Goal: Task Accomplishment & Management: Manage account settings

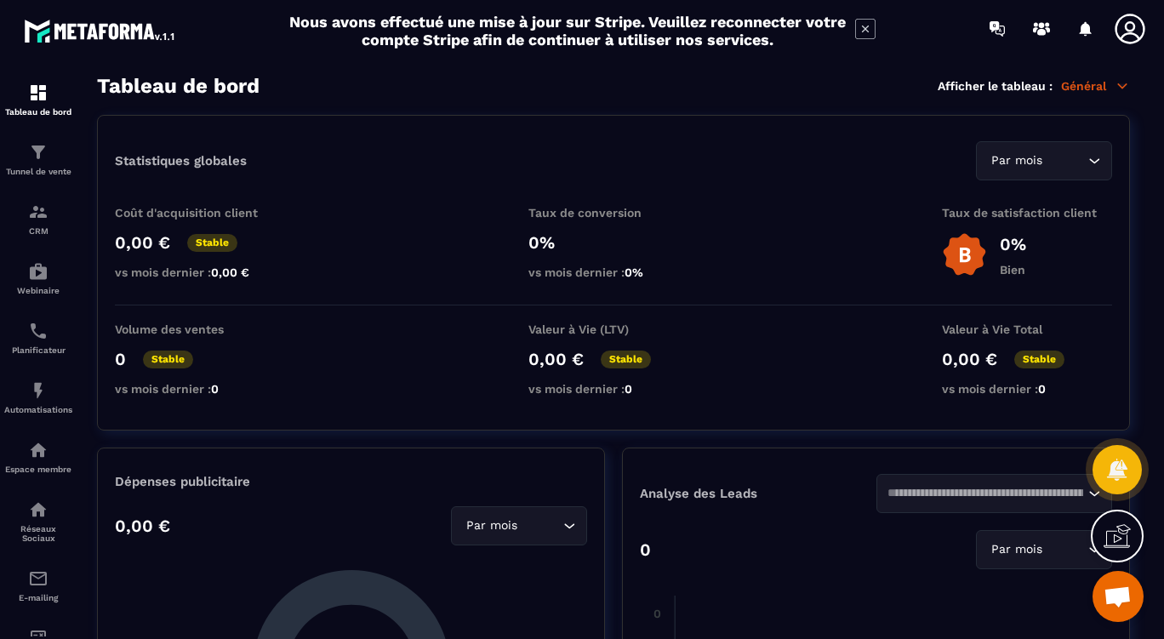
click at [41, 538] on p "Réseaux Sociaux" at bounding box center [38, 533] width 68 height 19
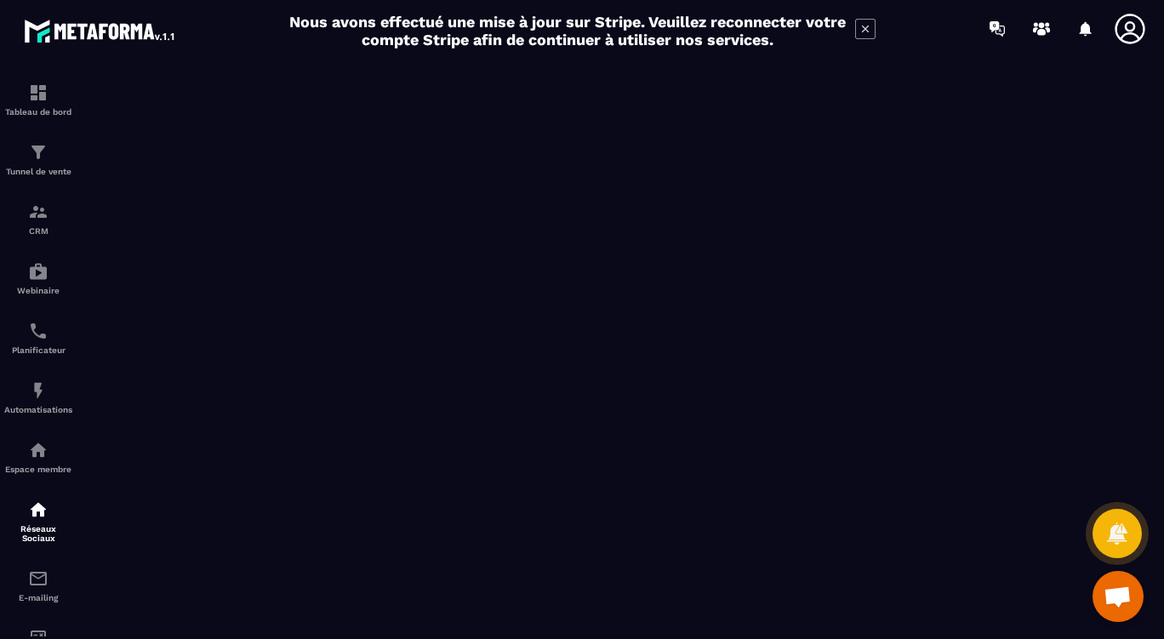
click at [31, 346] on div "Planificateur" at bounding box center [38, 338] width 68 height 34
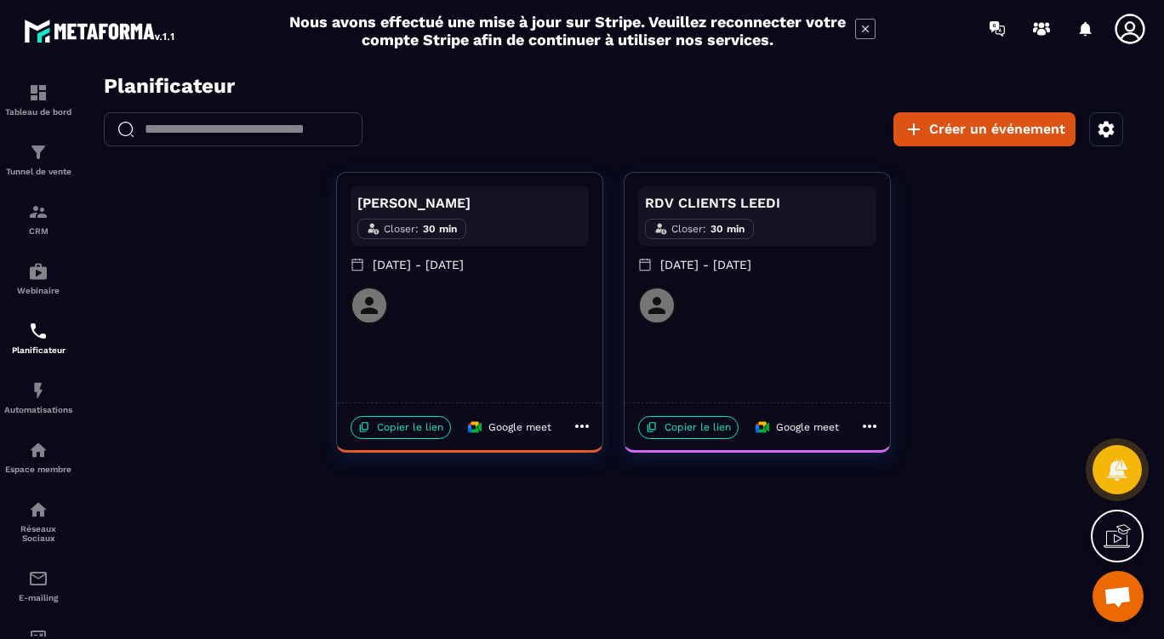
click at [702, 435] on p "Copier le lien" at bounding box center [688, 427] width 100 height 23
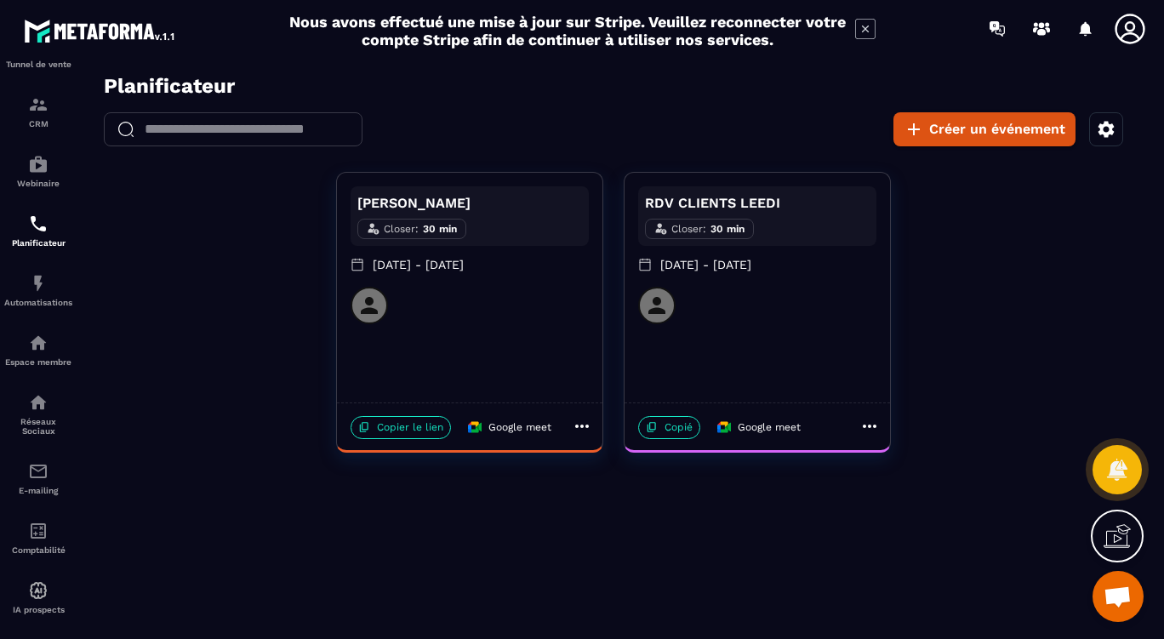
scroll to position [134, 0]
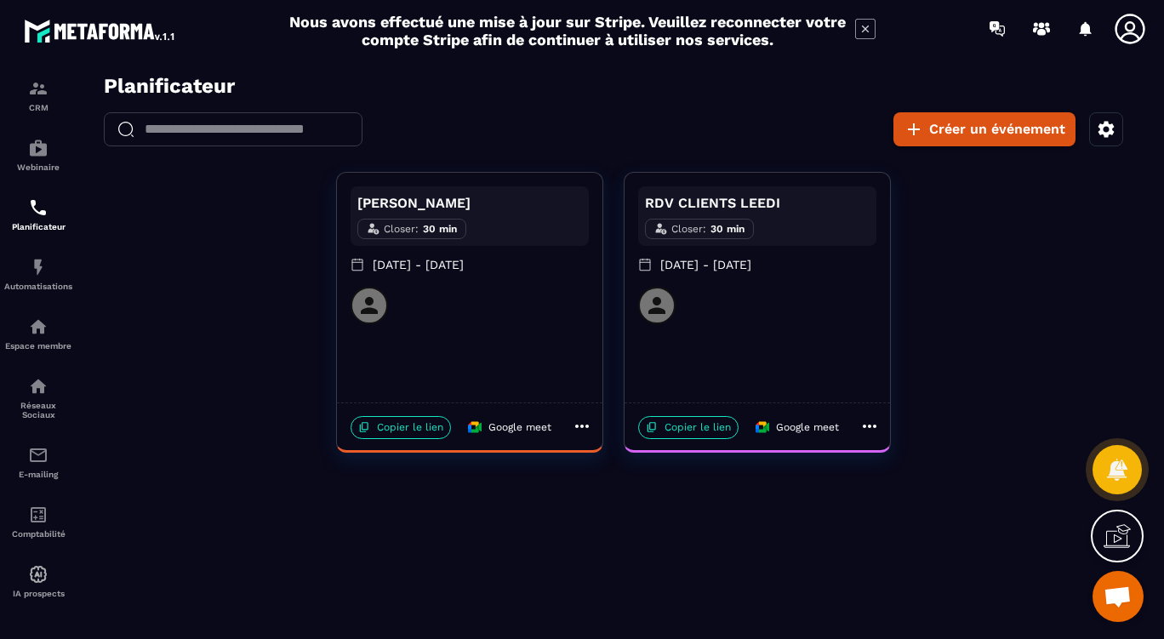
click at [43, 392] on div "Réseaux Sociaux" at bounding box center [38, 397] width 68 height 43
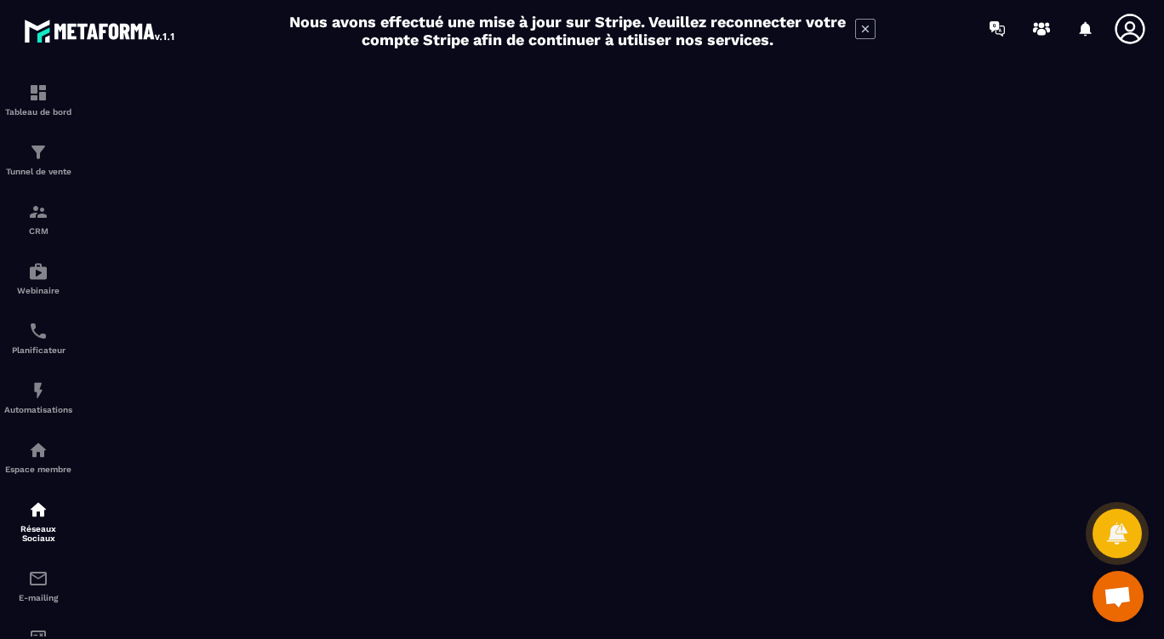
click at [1130, 534] on div at bounding box center [1117, 533] width 49 height 49
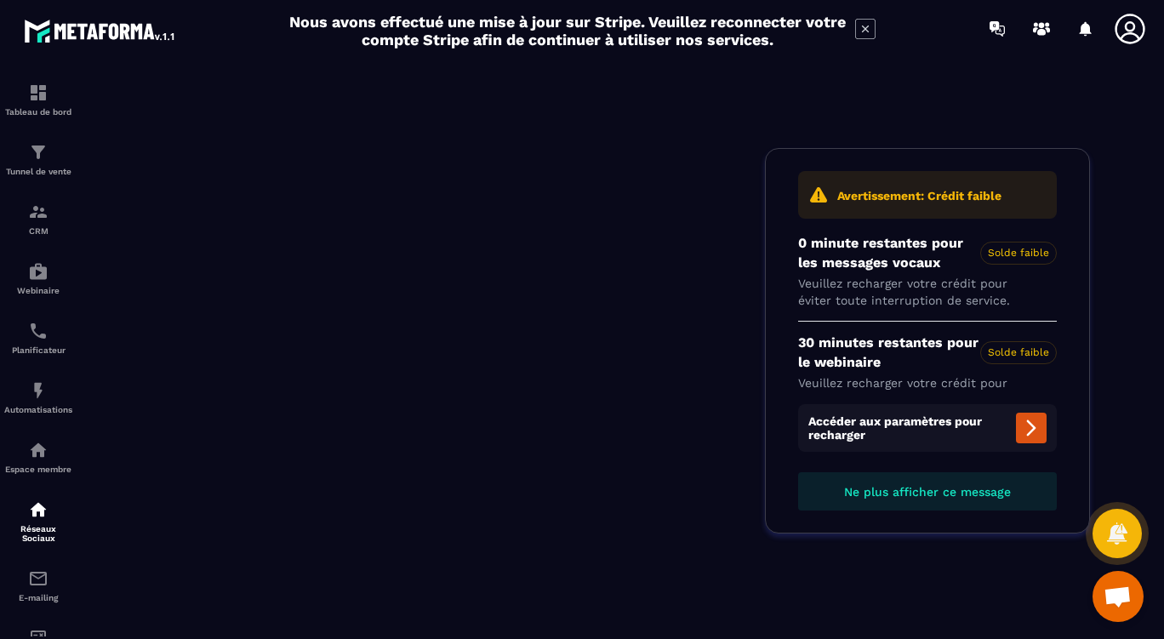
click at [916, 498] on span "Ne plus afficher ce message" at bounding box center [927, 492] width 167 height 14
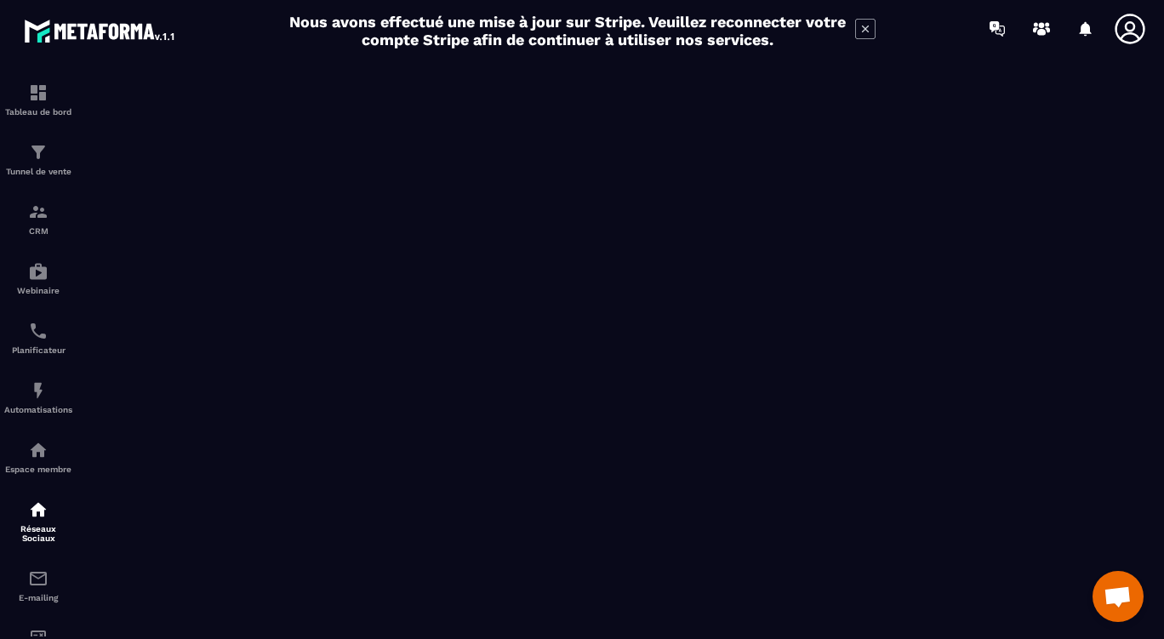
click at [1113, 598] on span "Ouvrir le chat" at bounding box center [1118, 598] width 28 height 24
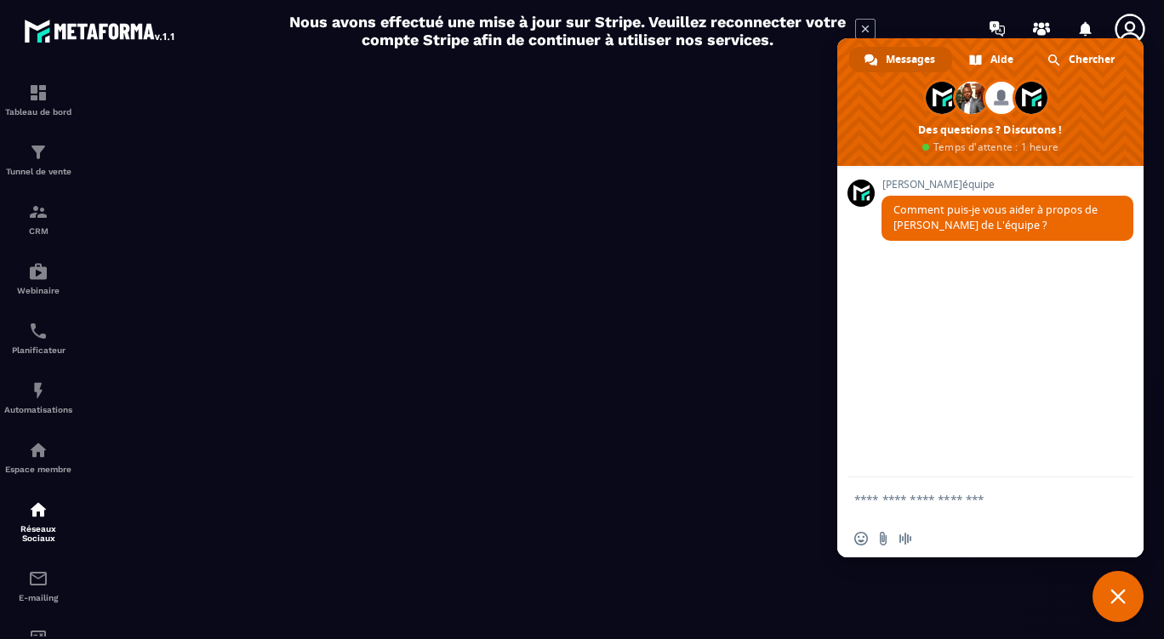
click at [986, 502] on textarea "Entrez votre message..." at bounding box center [974, 499] width 238 height 43
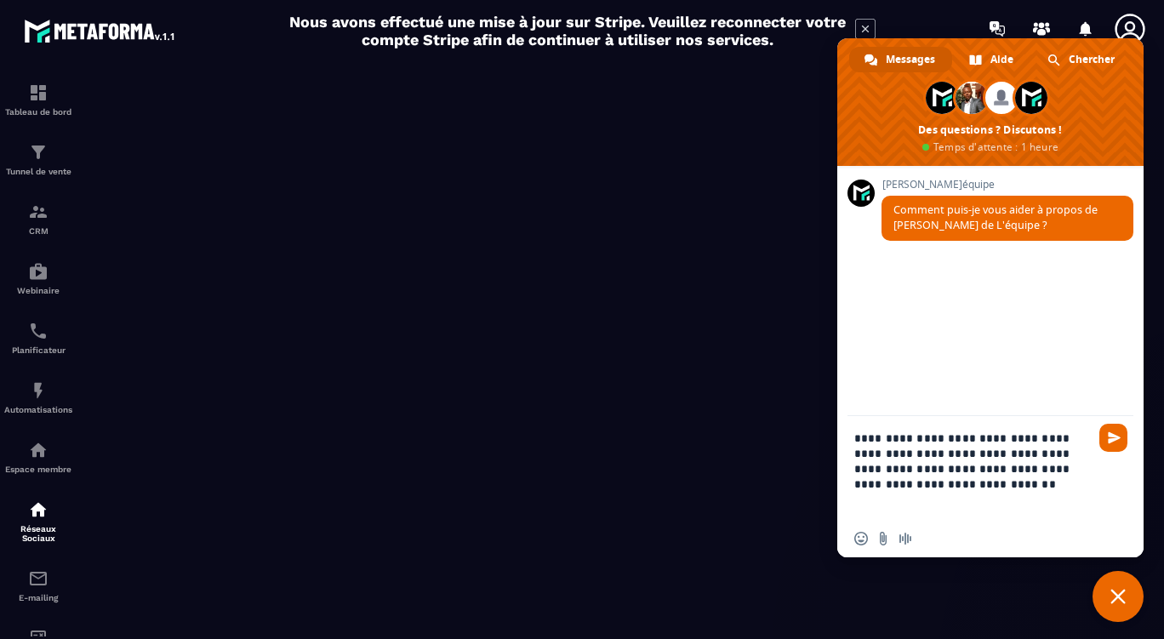
type textarea "**********"
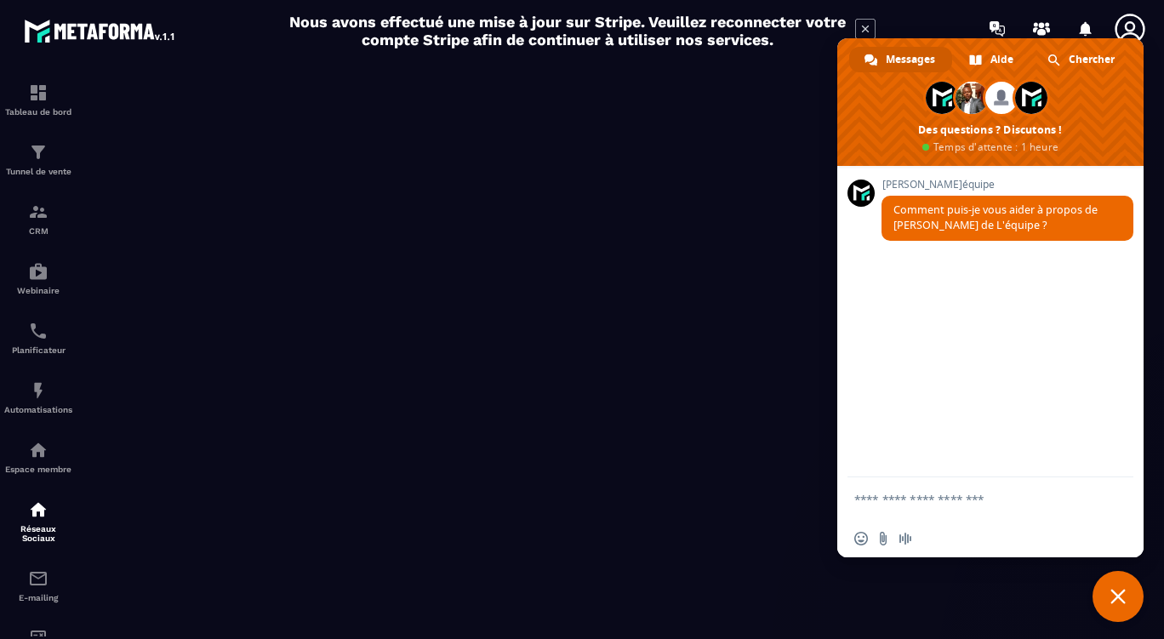
click at [1118, 596] on span "Fermer le chat" at bounding box center [1118, 596] width 15 height 15
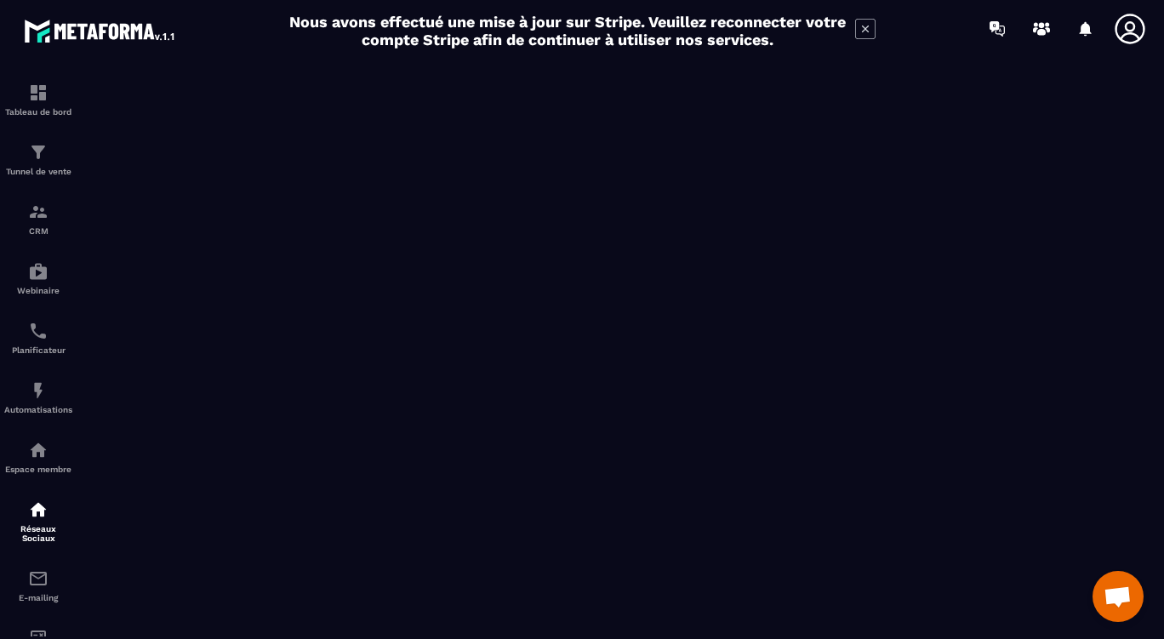
click at [43, 520] on img at bounding box center [38, 510] width 20 height 20
click at [31, 465] on div "Espace membre" at bounding box center [38, 457] width 68 height 34
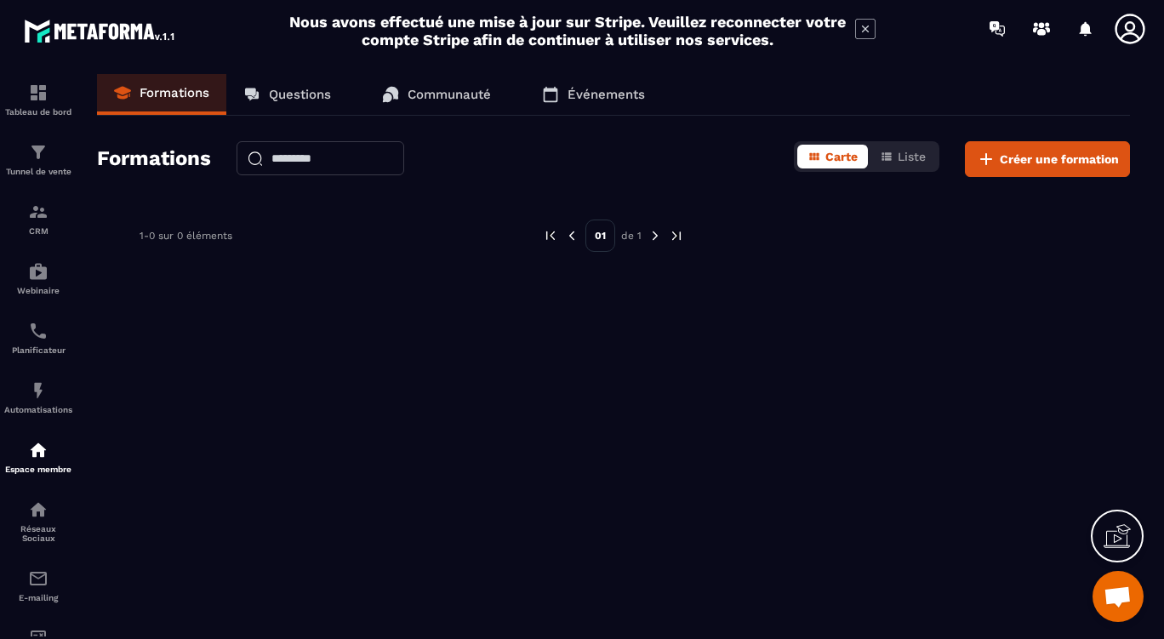
click at [31, 529] on div "Réseaux Sociaux" at bounding box center [38, 521] width 68 height 43
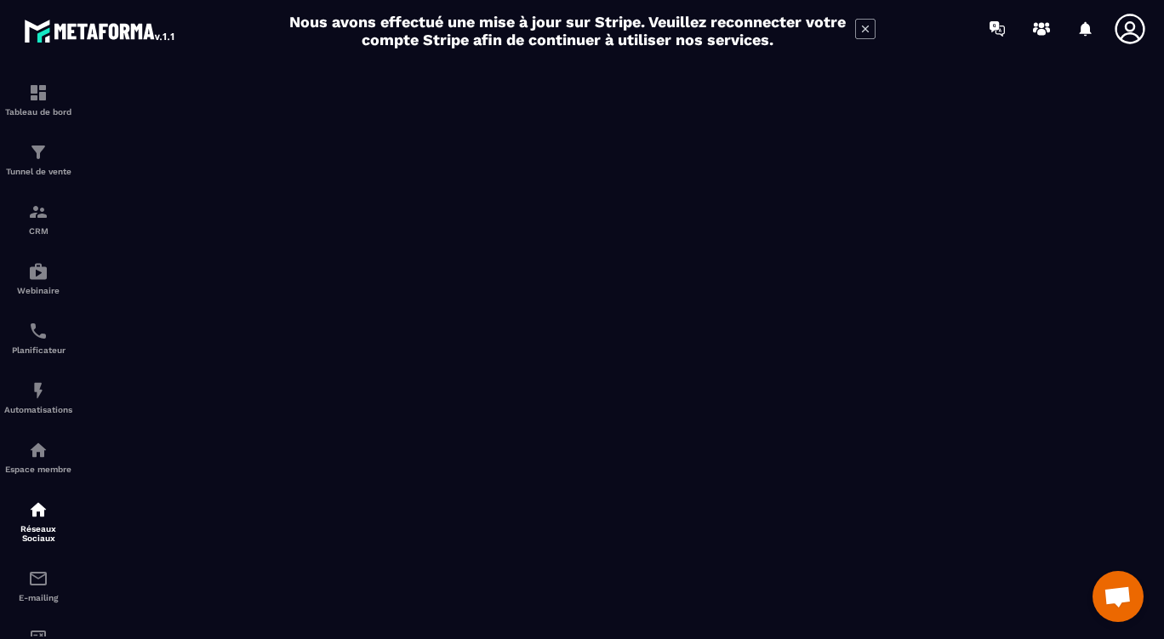
click at [1126, 587] on span "Ouvrir le chat" at bounding box center [1118, 598] width 28 height 24
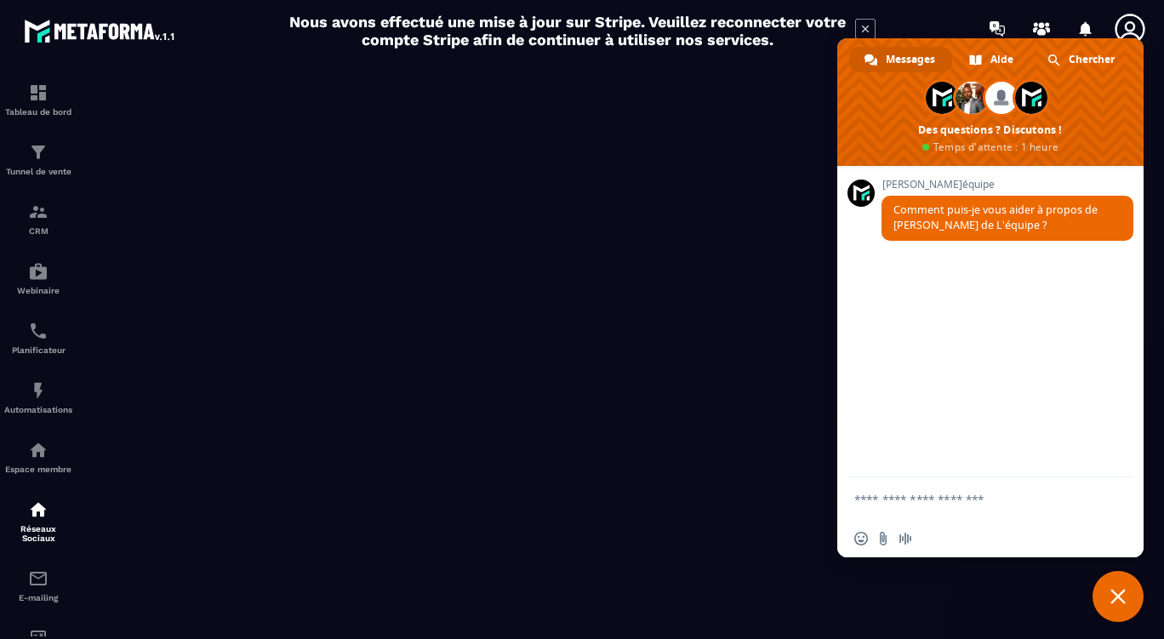
click at [970, 501] on textarea "Entrez votre message..." at bounding box center [974, 499] width 238 height 43
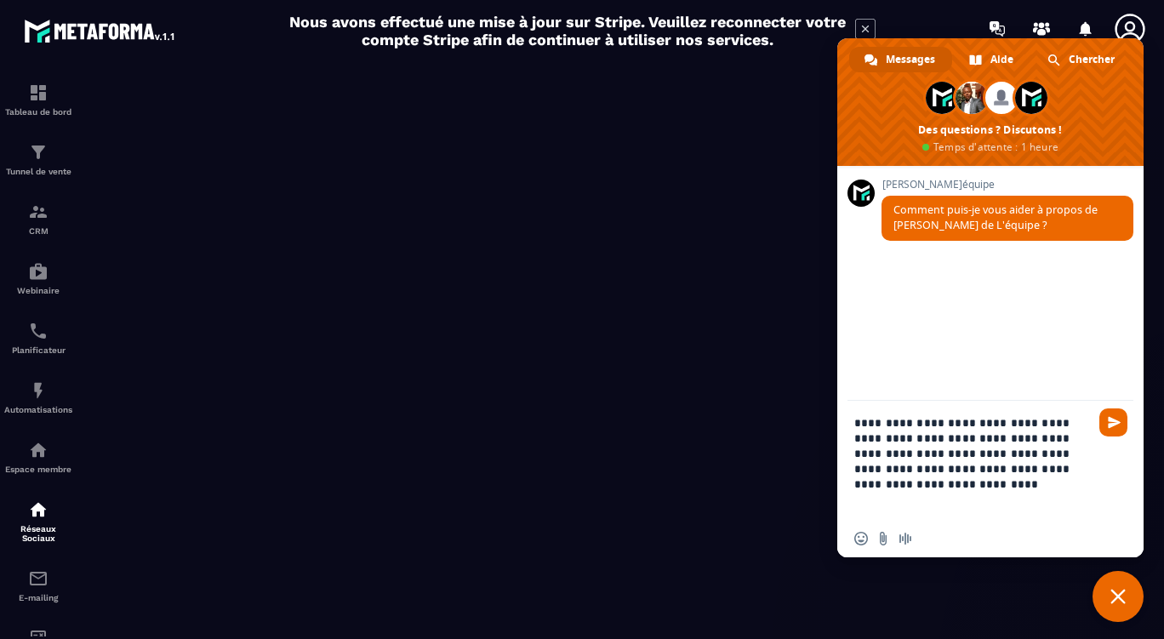
click at [1128, 595] on span "Fermer le chat" at bounding box center [1118, 596] width 51 height 51
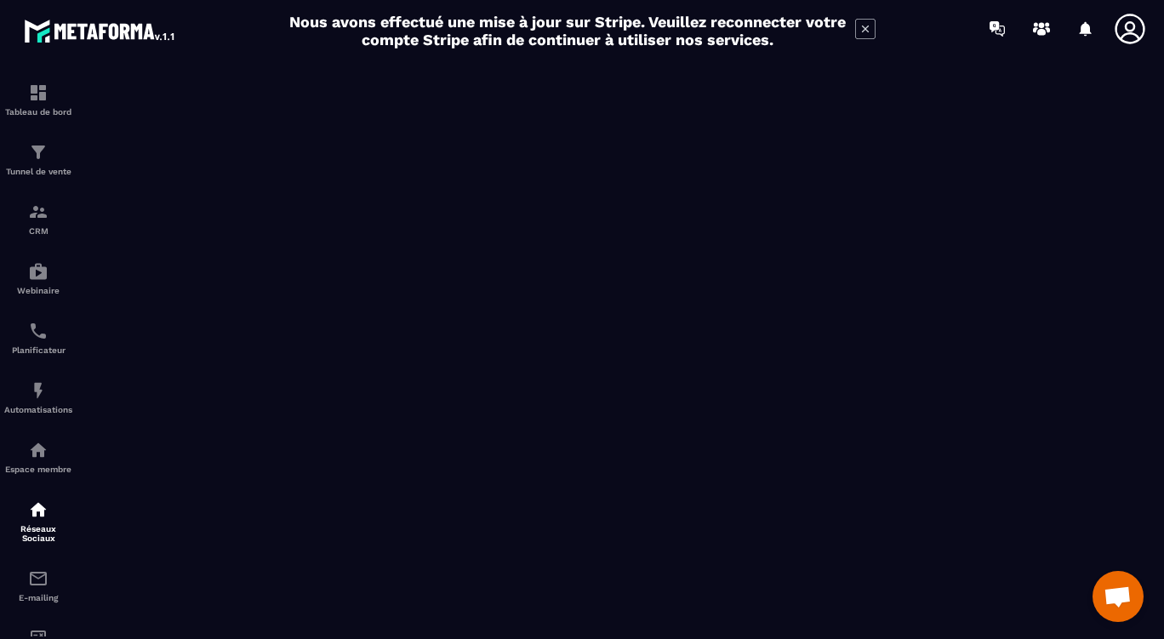
click at [1126, 592] on span "Ouvrir le chat" at bounding box center [1118, 598] width 28 height 24
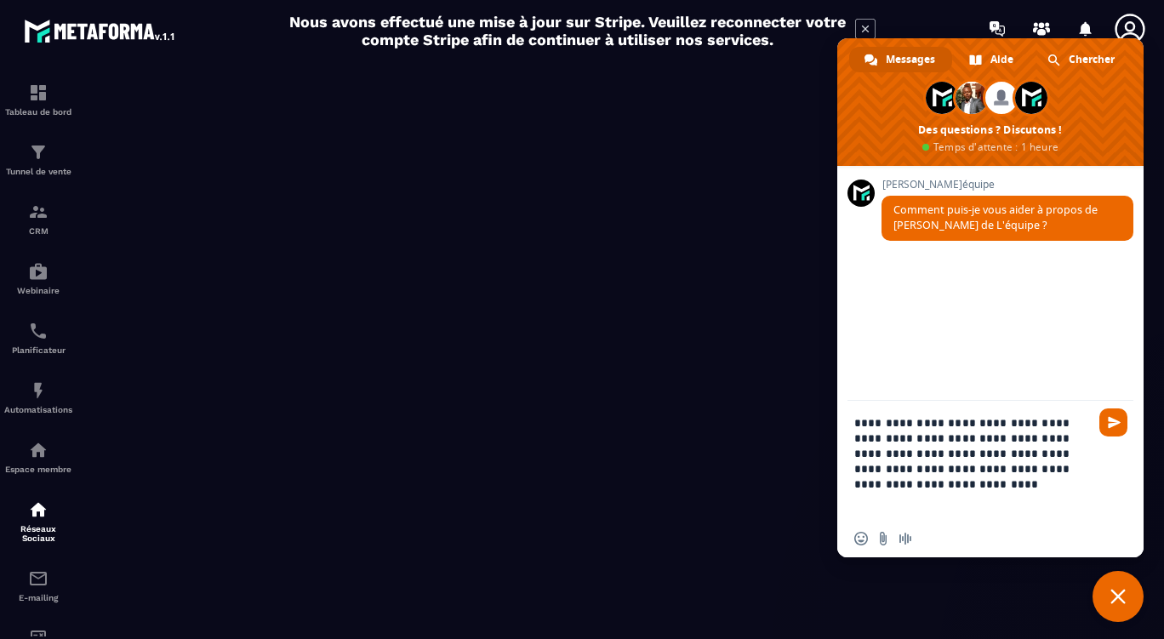
click at [1037, 456] on textarea "**********" at bounding box center [974, 460] width 238 height 119
click at [1071, 450] on textarea "**********" at bounding box center [974, 460] width 238 height 119
click at [941, 469] on textarea "**********" at bounding box center [974, 460] width 238 height 119
type textarea "**********"
click at [1108, 428] on span "Envoyer" at bounding box center [1114, 422] width 13 height 13
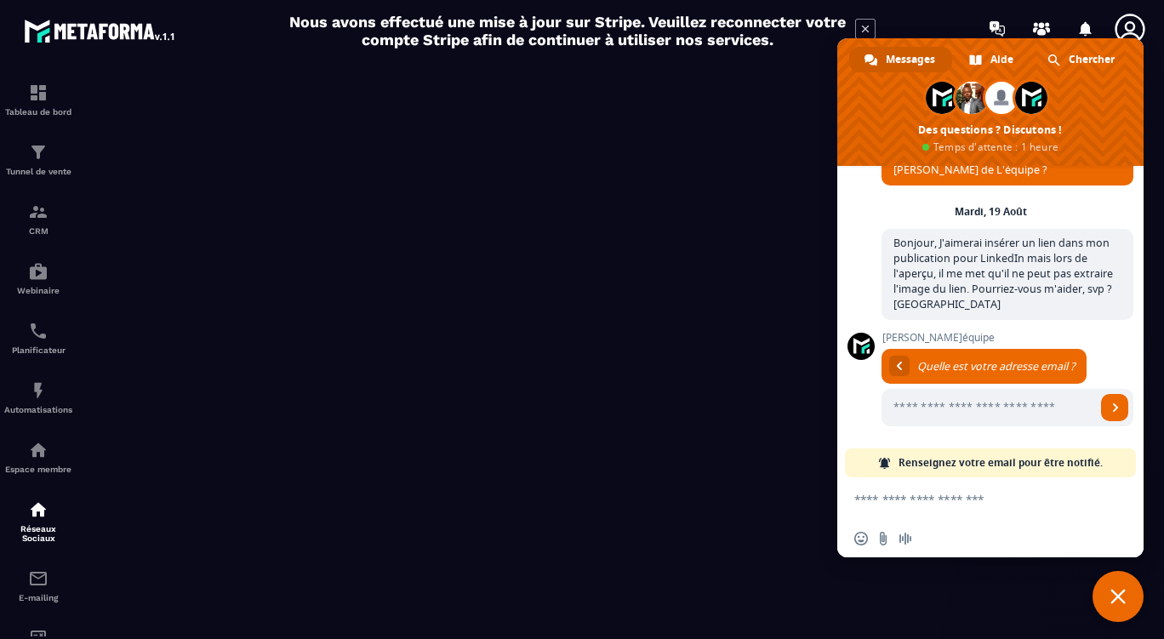
scroll to position [259, 0]
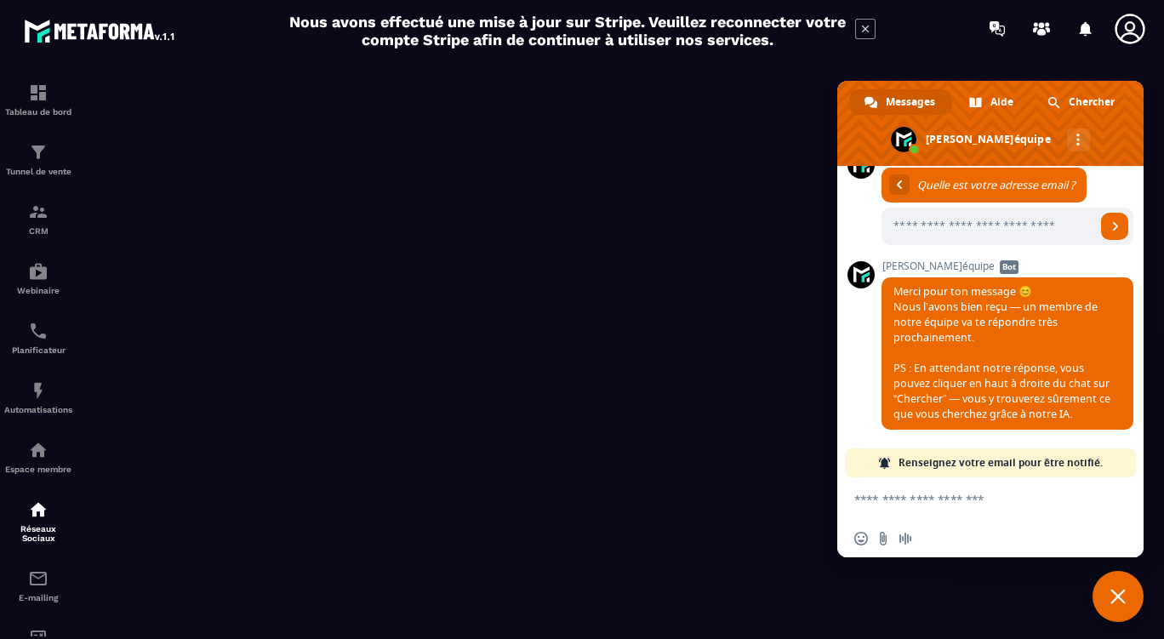
click at [963, 501] on textarea "Entrez votre message..." at bounding box center [974, 499] width 238 height 43
click at [1010, 218] on input "Entrez votre adresse email..." at bounding box center [989, 226] width 215 height 37
click at [1135, 20] on icon at bounding box center [1130, 29] width 34 height 34
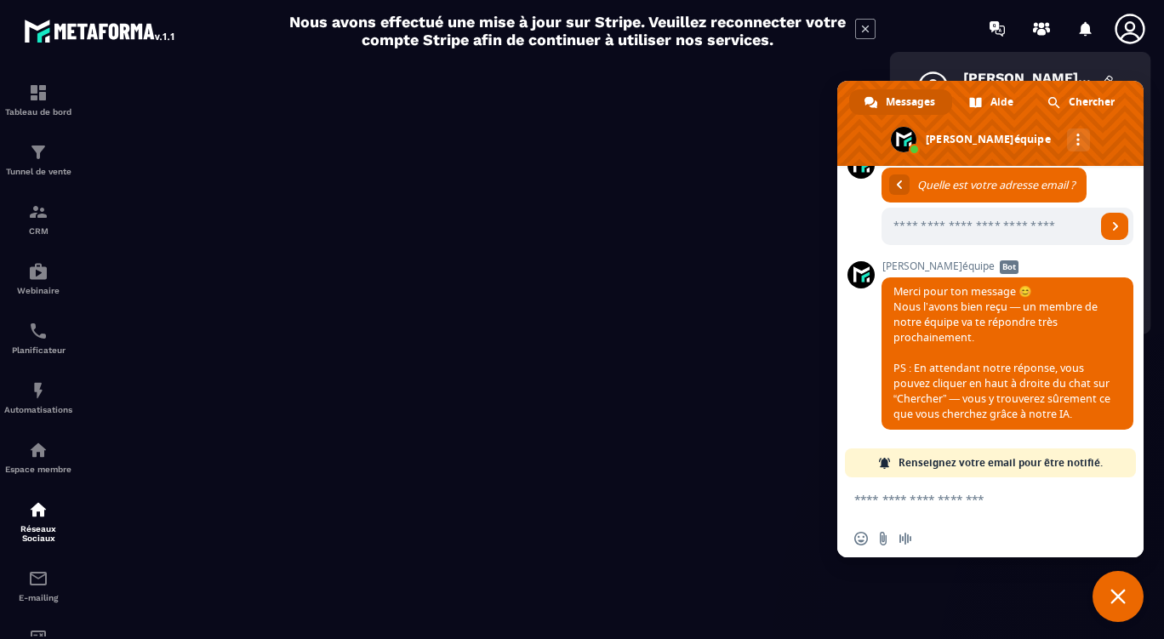
click at [1112, 592] on span "Fermer le chat" at bounding box center [1118, 596] width 15 height 15
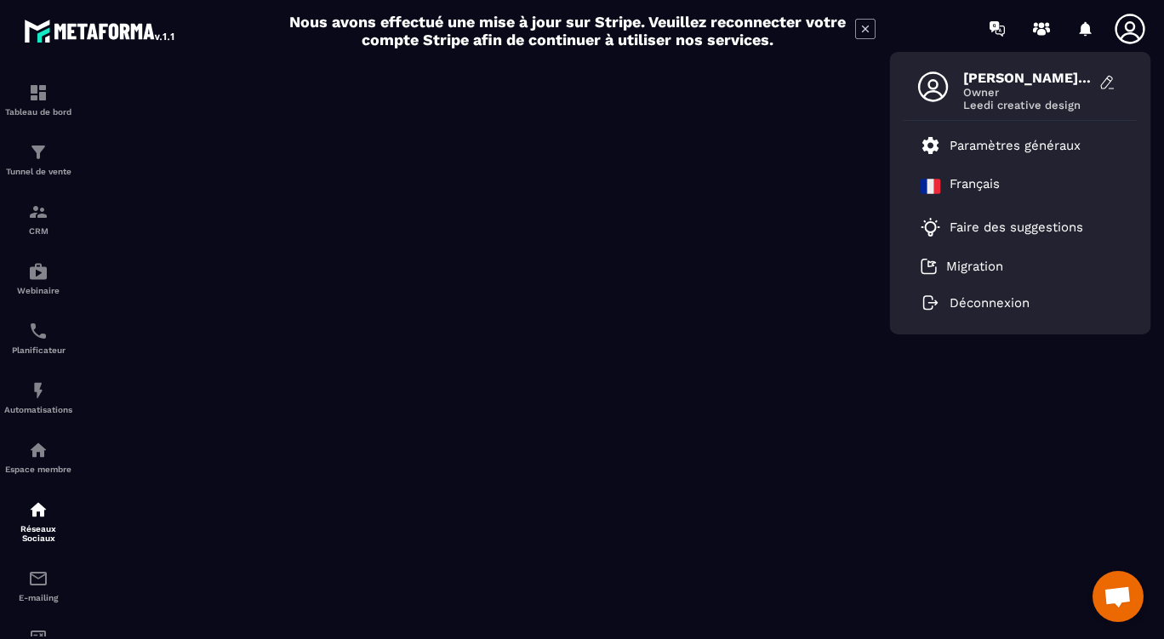
click at [1019, 144] on p "Paramètres généraux" at bounding box center [1015, 145] width 131 height 15
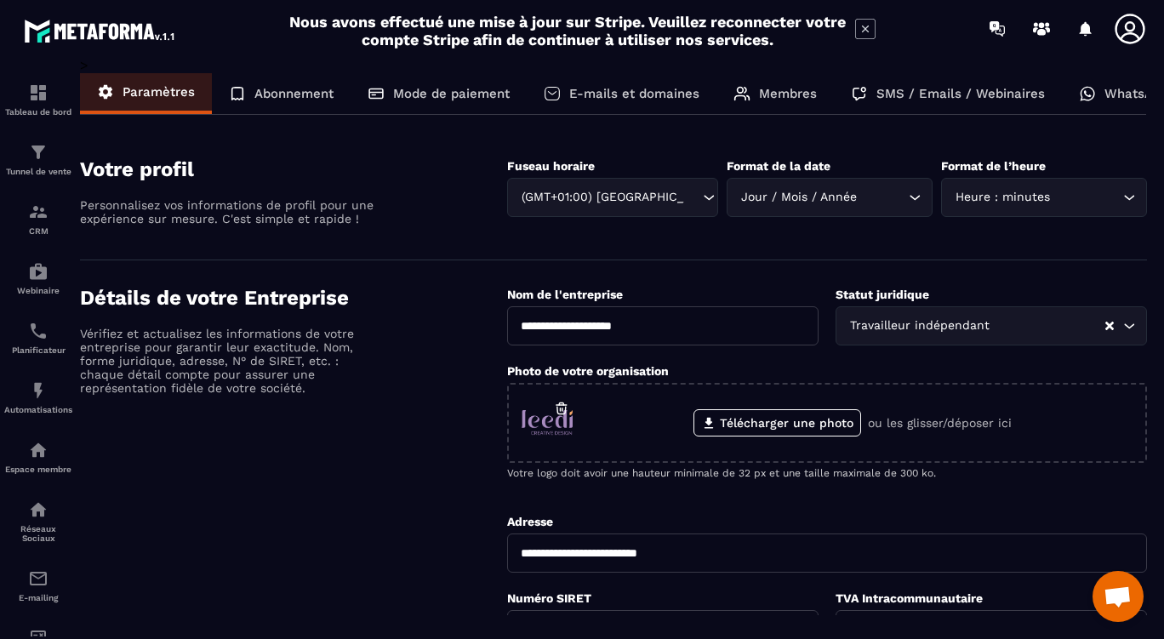
click at [171, 173] on h4 "Votre profil" at bounding box center [293, 169] width 427 height 24
click at [570, 100] on p "E-mails et domaines" at bounding box center [634, 93] width 130 height 15
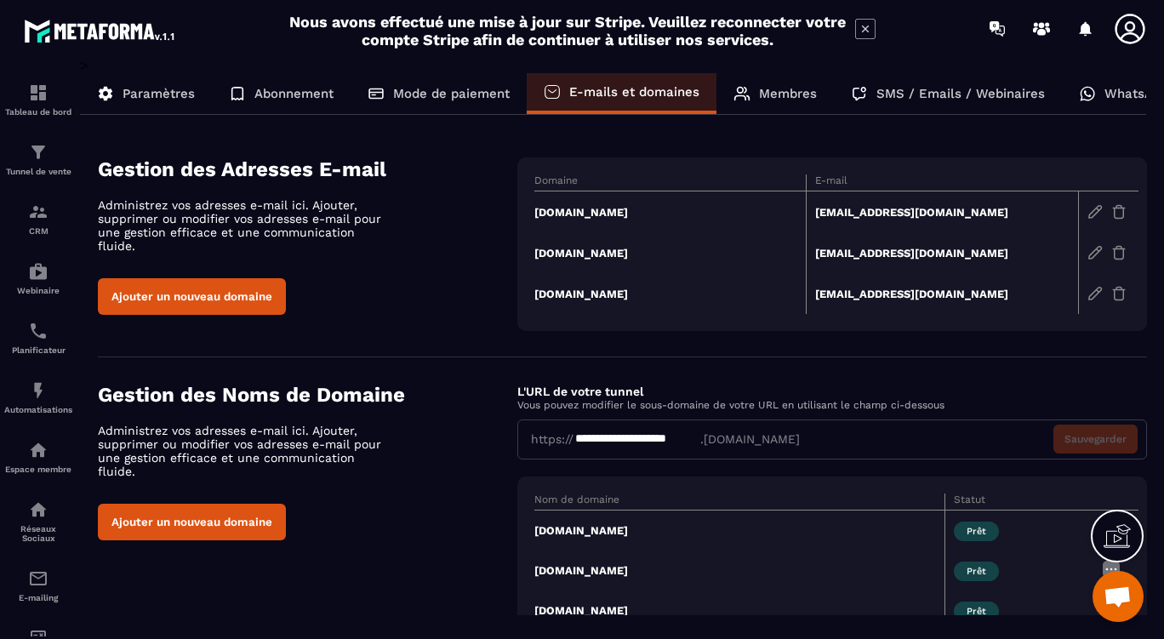
click at [212, 93] on div "Paramètres" at bounding box center [281, 93] width 139 height 41
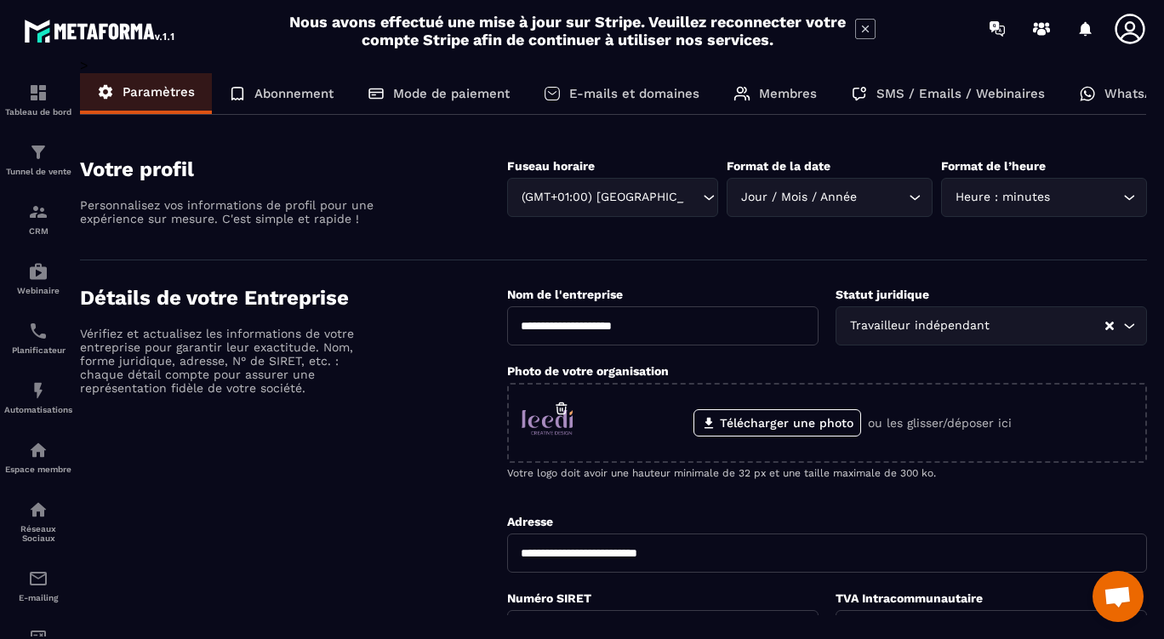
click at [788, 92] on p "Membres" at bounding box center [788, 93] width 58 height 15
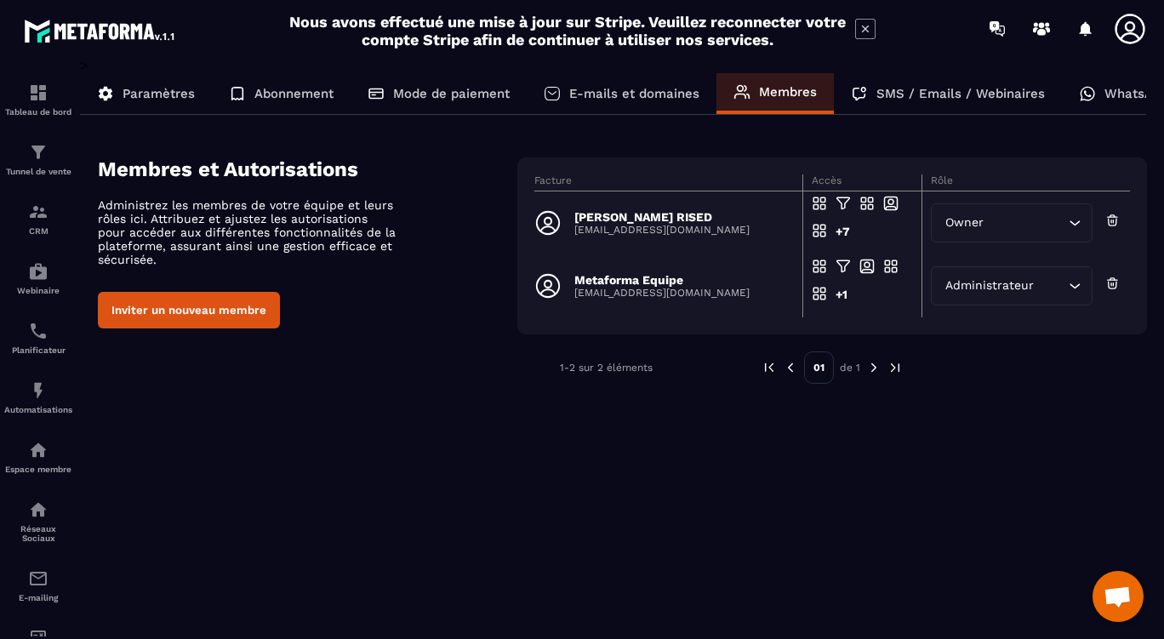
click at [41, 526] on div "Réseaux Sociaux" at bounding box center [38, 521] width 68 height 43
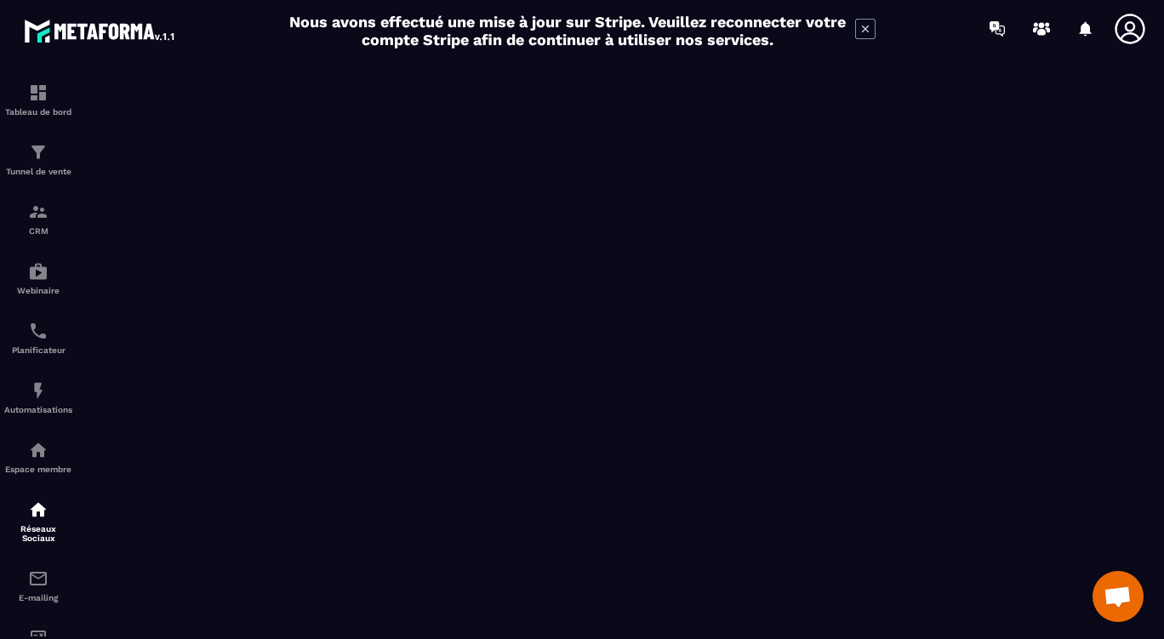
click at [1122, 601] on span "Ouvrir le chat" at bounding box center [1118, 598] width 28 height 24
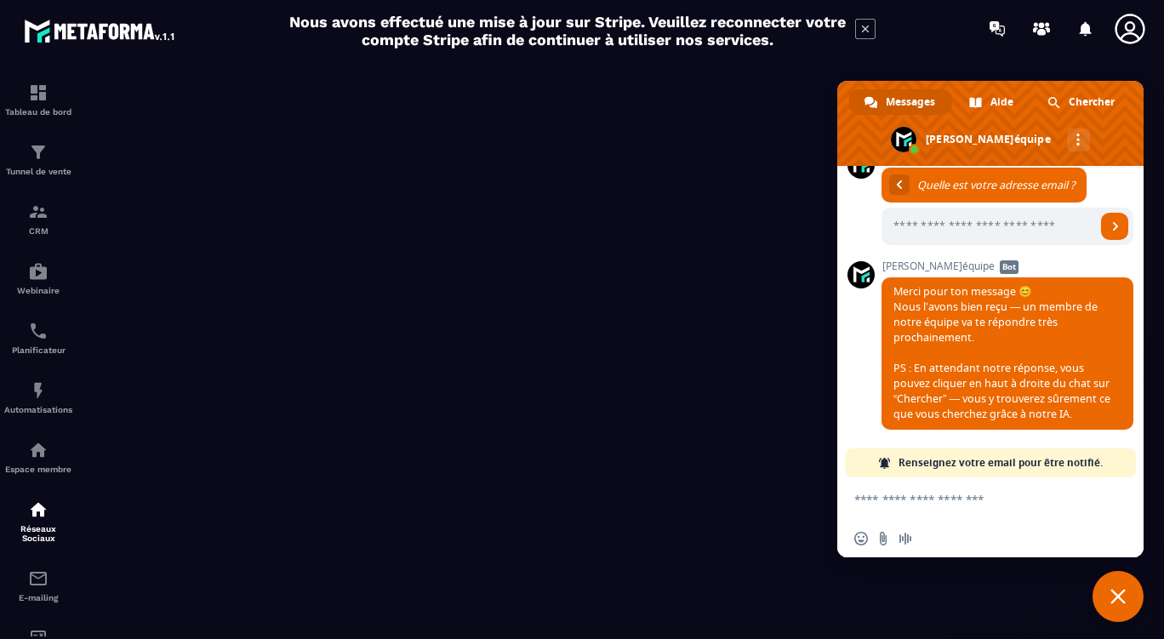
click at [1017, 208] on input "Entrez votre adresse email..." at bounding box center [989, 226] width 215 height 37
type input "**********"
click at [1101, 213] on link "Envoyer" at bounding box center [1114, 226] width 27 height 27
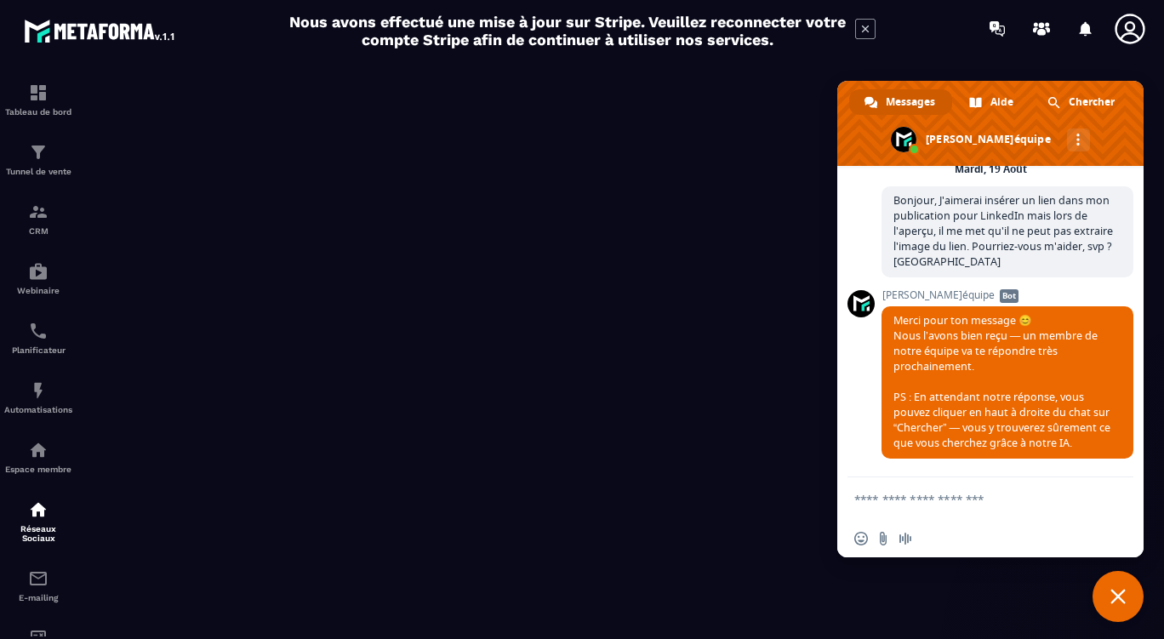
scroll to position [120, 0]
click at [1119, 603] on span "Fermer le chat" at bounding box center [1118, 596] width 15 height 15
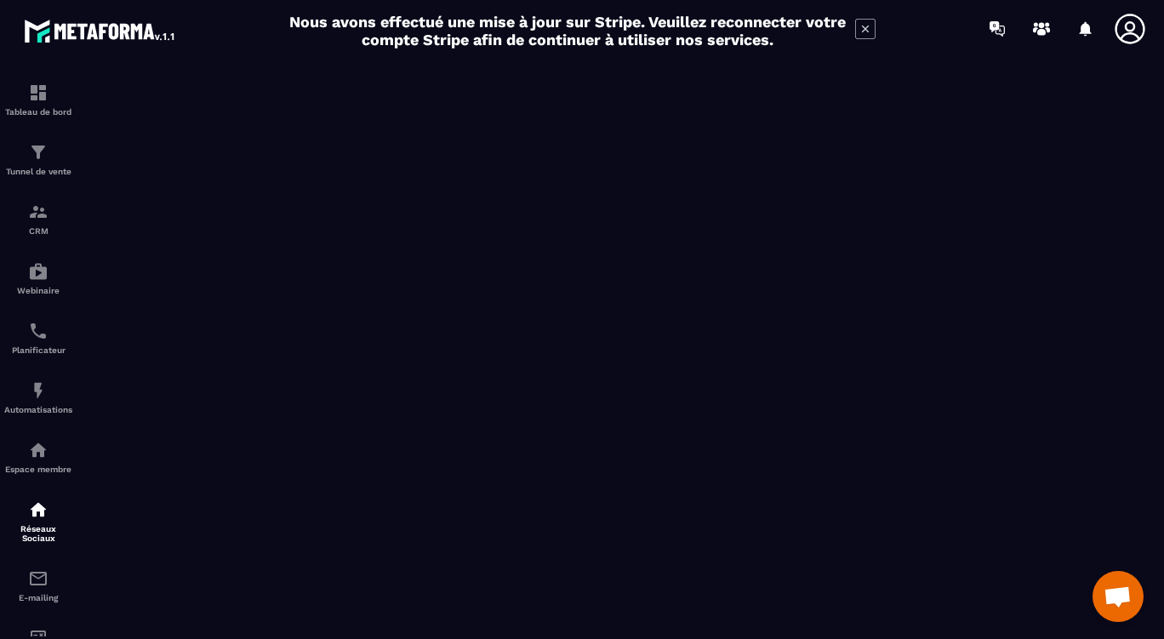
click at [1113, 600] on span "Ouvrir le chat" at bounding box center [1118, 598] width 28 height 24
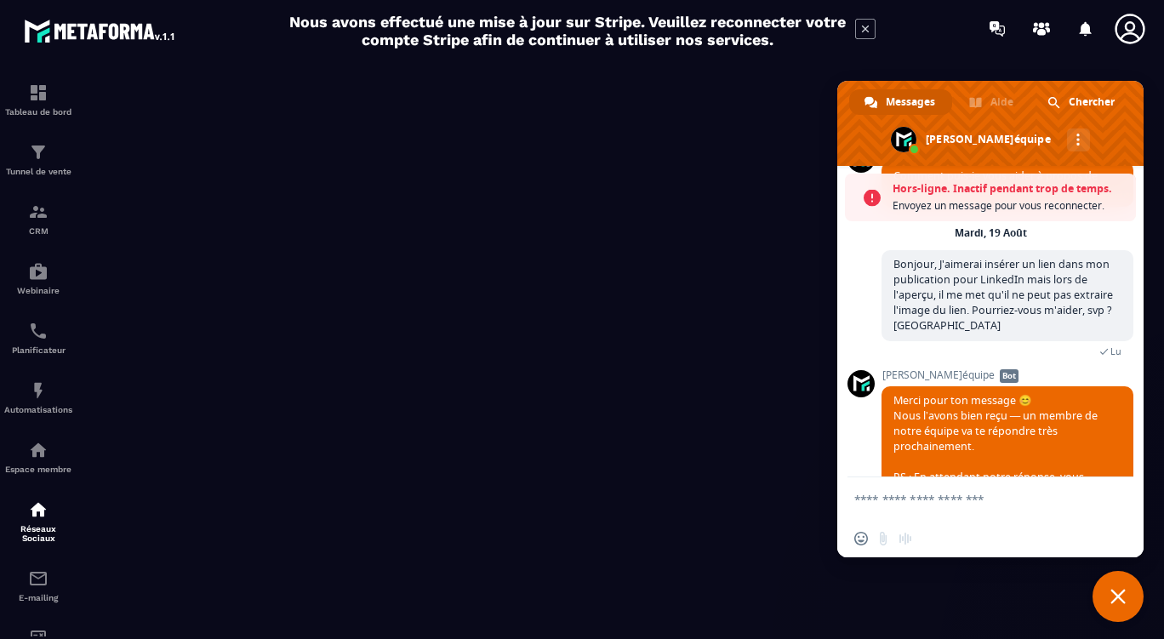
scroll to position [192, 0]
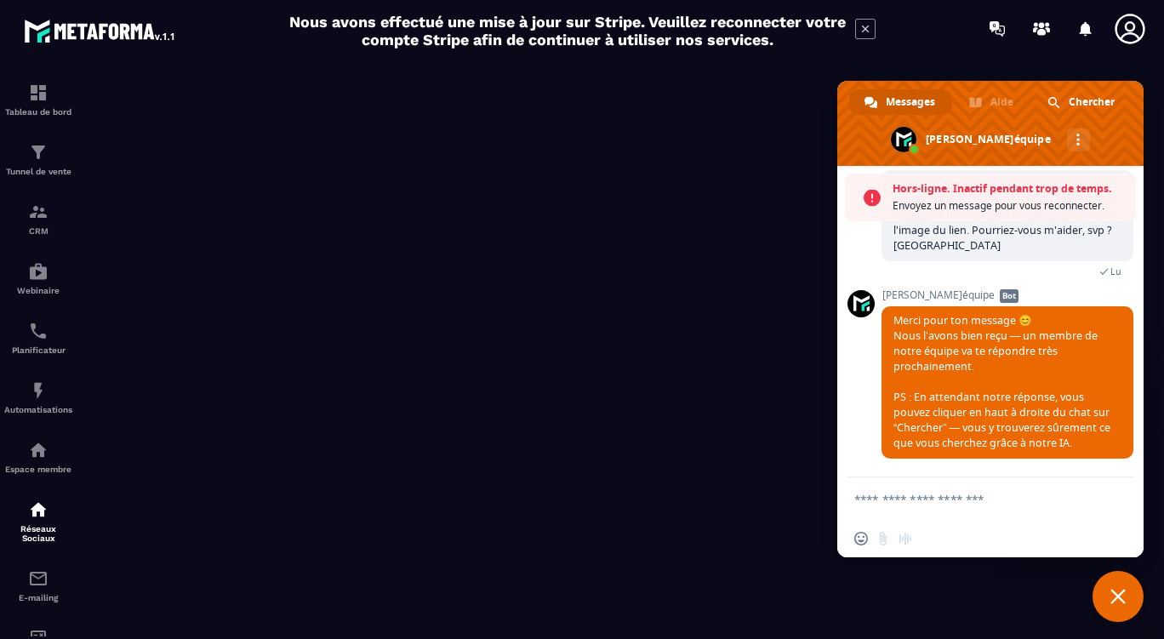
click at [1003, 500] on textarea "Entrez votre message..." at bounding box center [974, 499] width 238 height 43
click at [980, 501] on textarea "Entrez votre message..." at bounding box center [974, 499] width 238 height 43
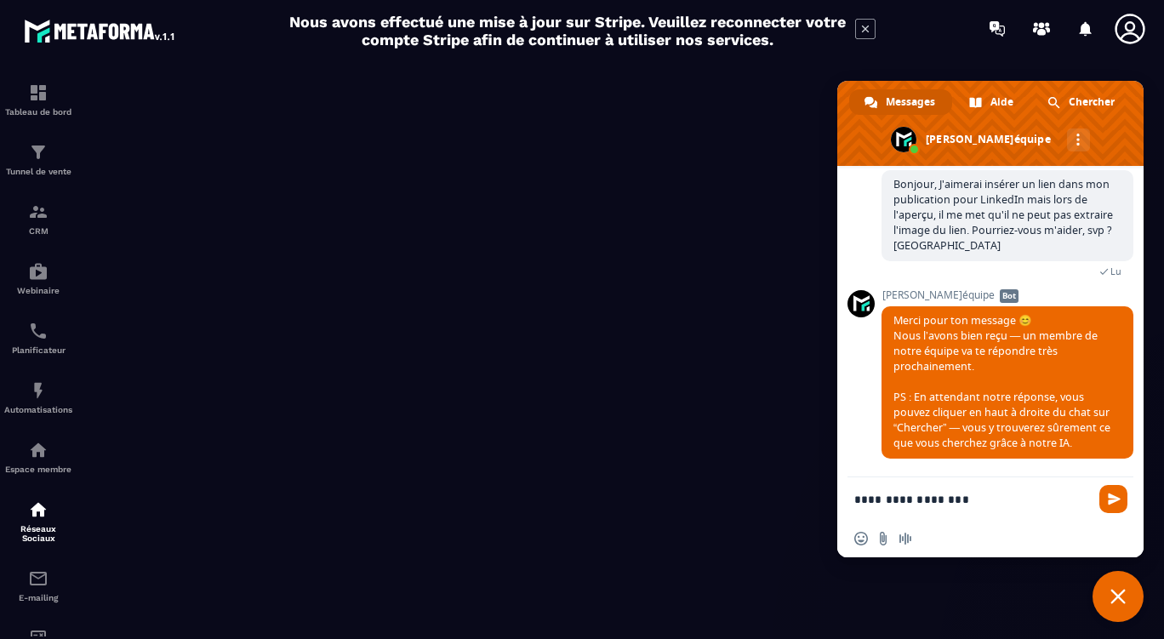
type textarea "**********"
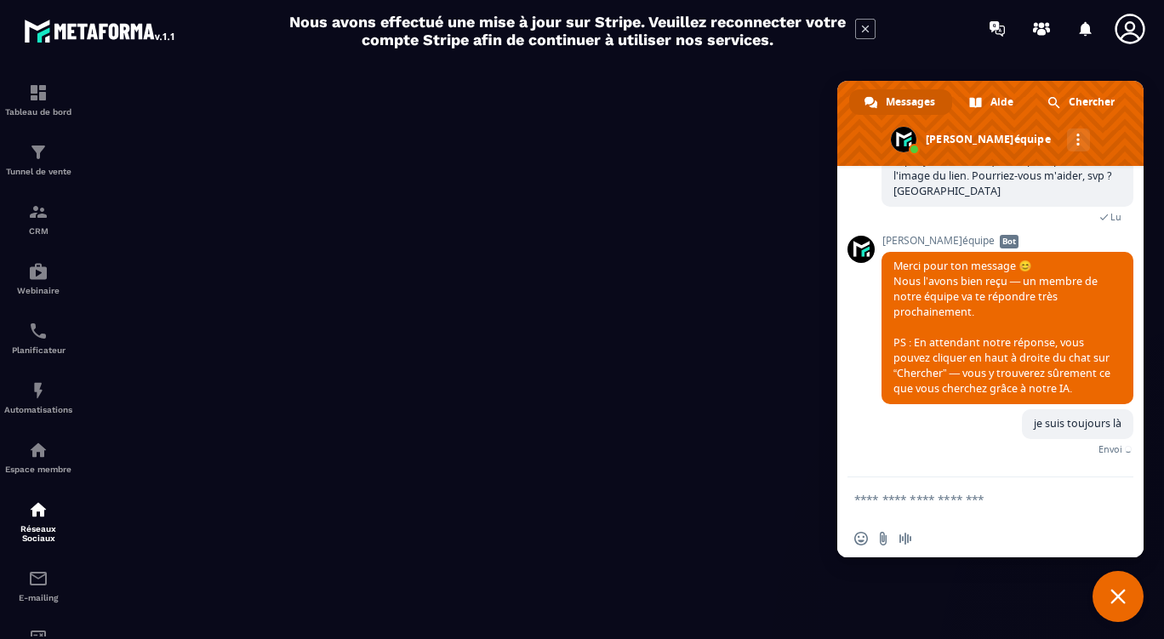
scroll to position [179, 0]
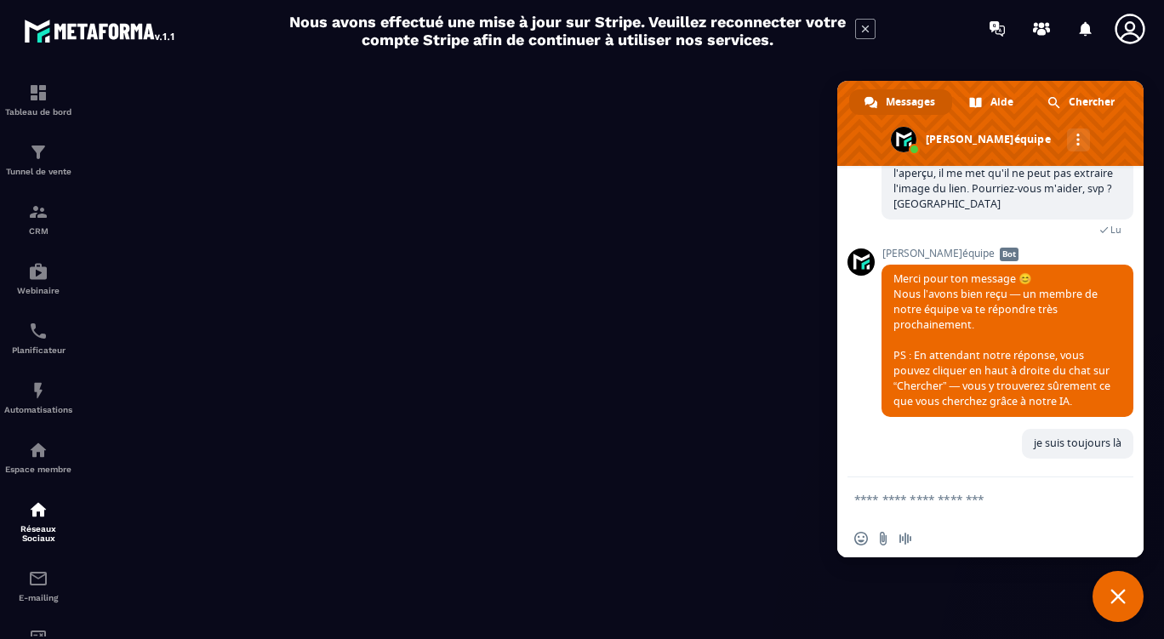
click at [1118, 598] on span "Fermer le chat" at bounding box center [1118, 596] width 15 height 15
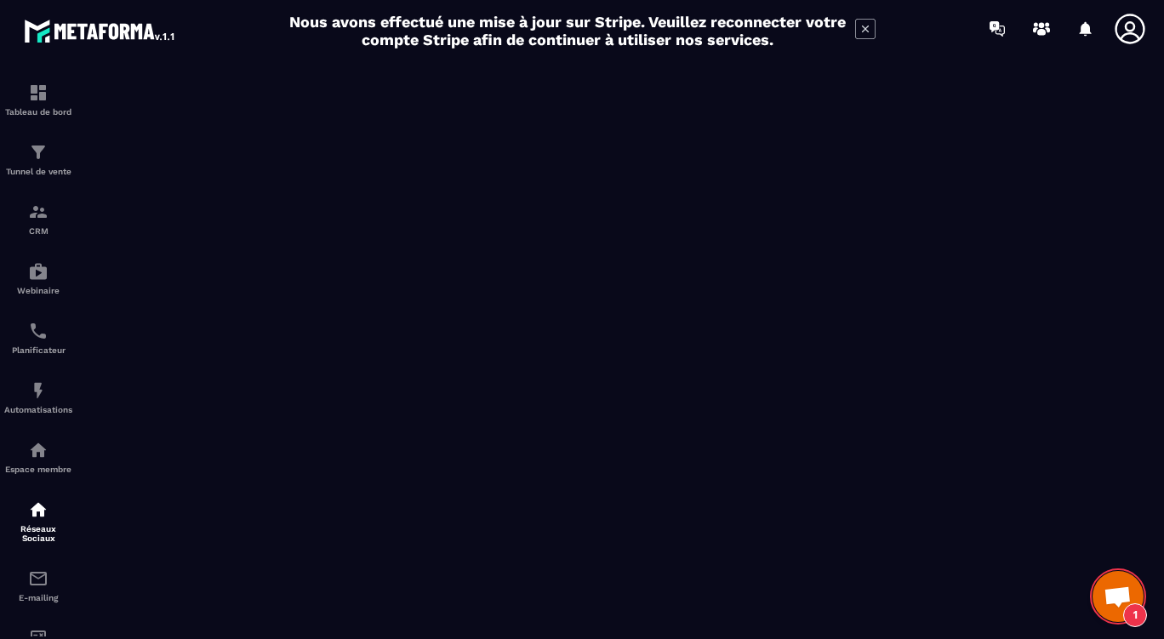
scroll to position [192, 0]
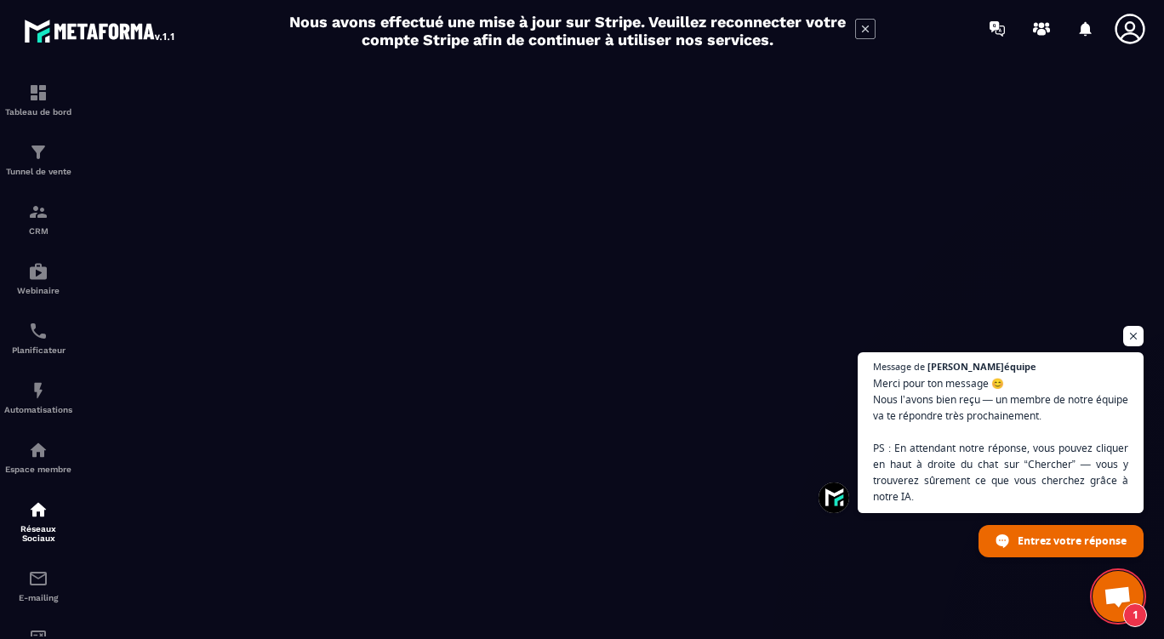
click at [1111, 586] on span "1" at bounding box center [1118, 596] width 51 height 51
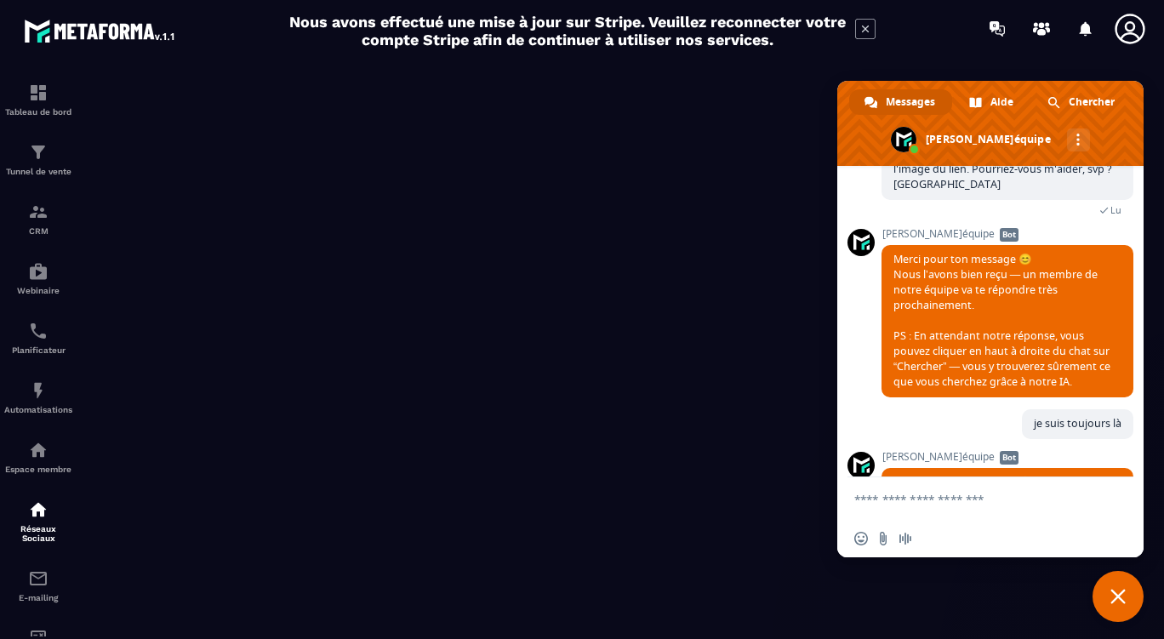
scroll to position [380, 0]
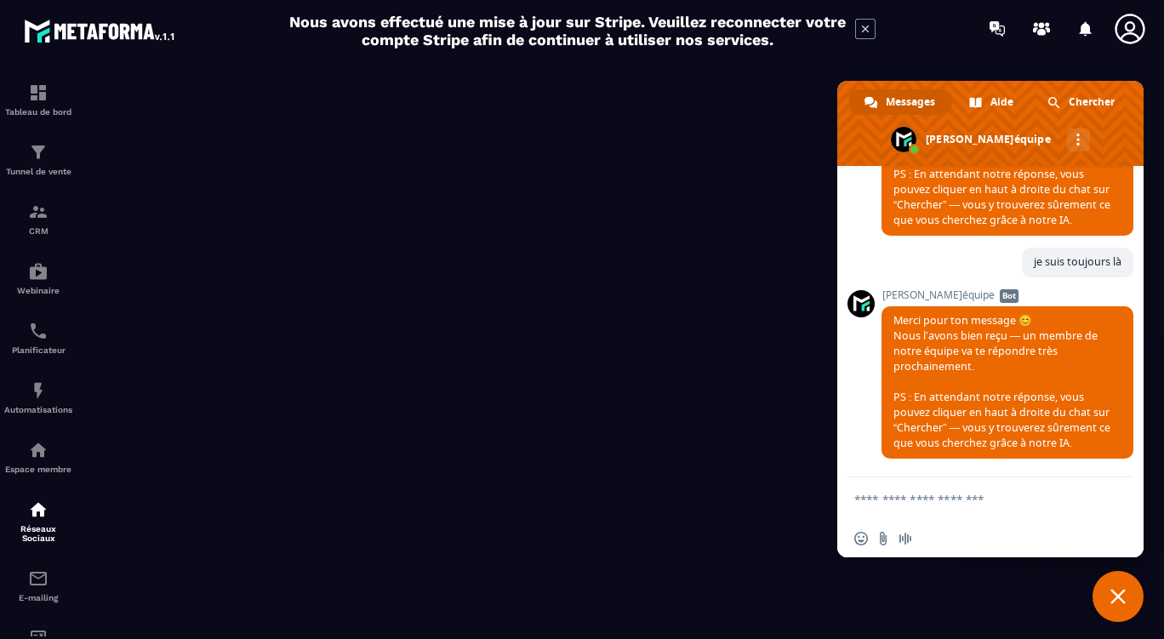
click at [1107, 592] on span "Fermer le chat" at bounding box center [1118, 596] width 51 height 51
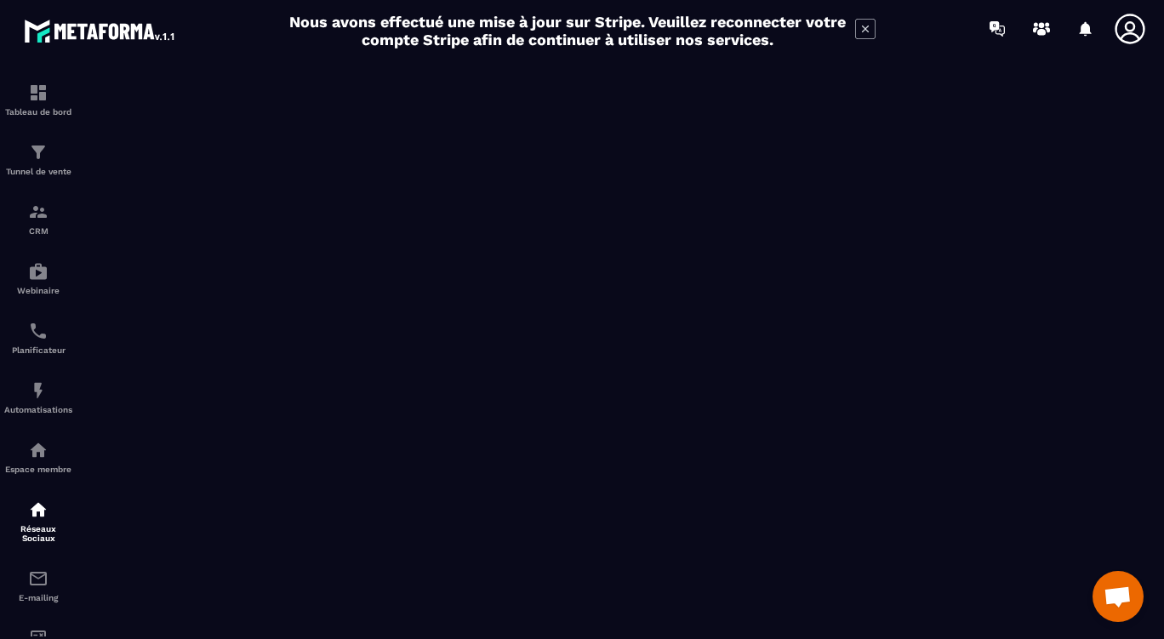
scroll to position [363, 0]
click at [1116, 581] on span "Ouvrir le chat" at bounding box center [1118, 596] width 51 height 51
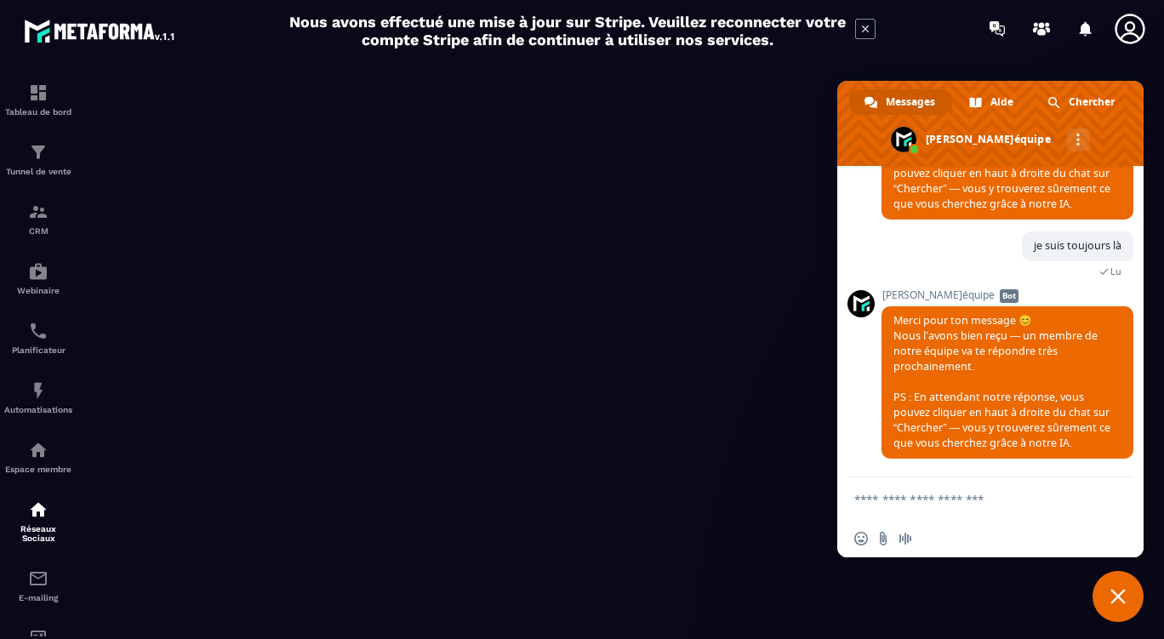
scroll to position [380, 0]
click at [1114, 598] on span "Fermer le chat" at bounding box center [1118, 596] width 15 height 15
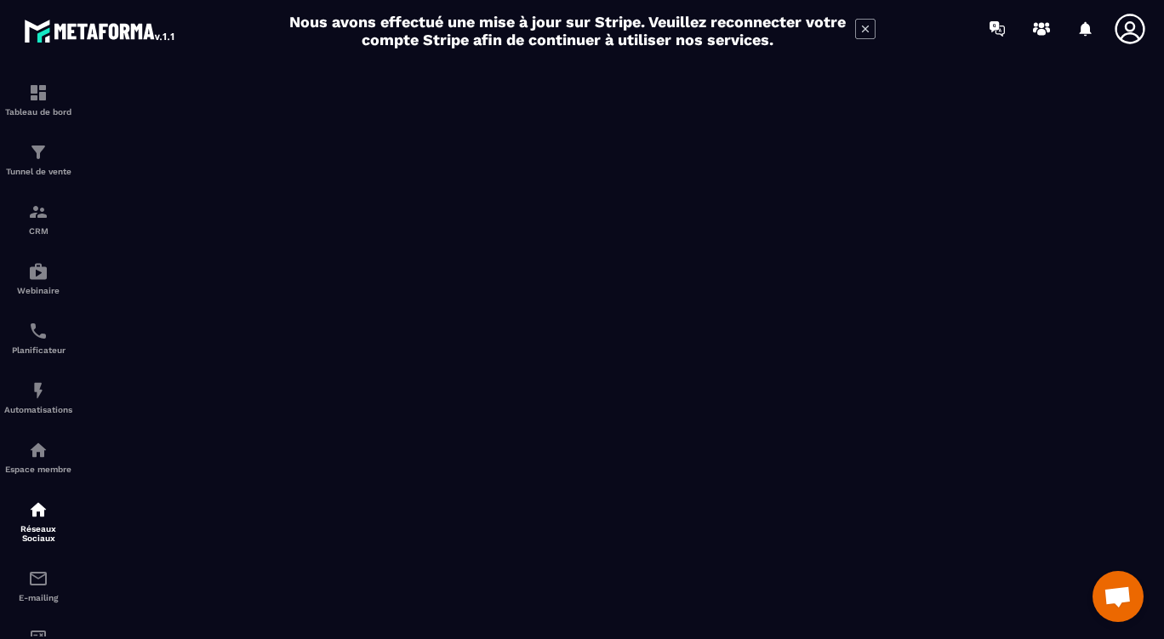
click at [1124, 594] on span "Ouvrir le chat" at bounding box center [1118, 598] width 28 height 24
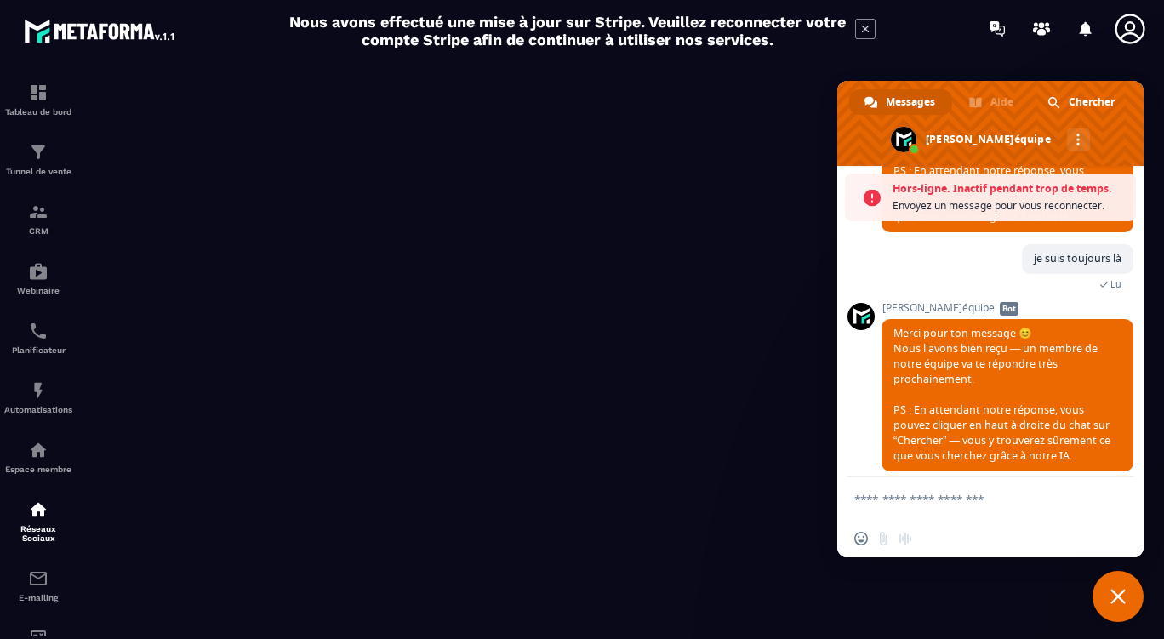
scroll to position [435, 0]
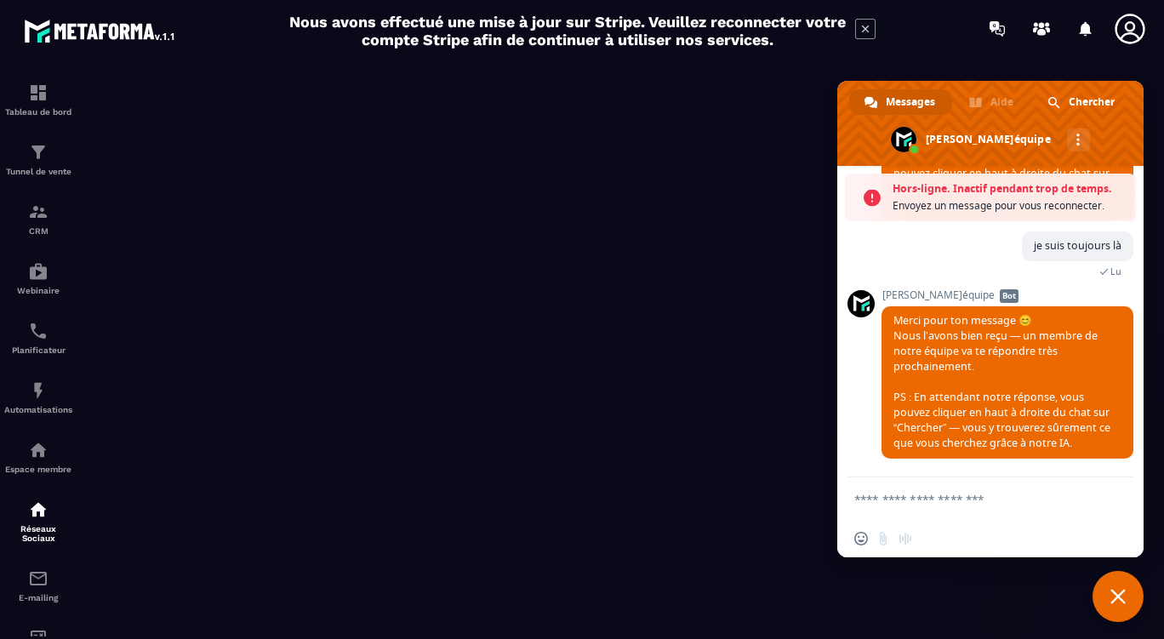
click at [1006, 504] on textarea "Entrez votre message..." at bounding box center [974, 499] width 238 height 43
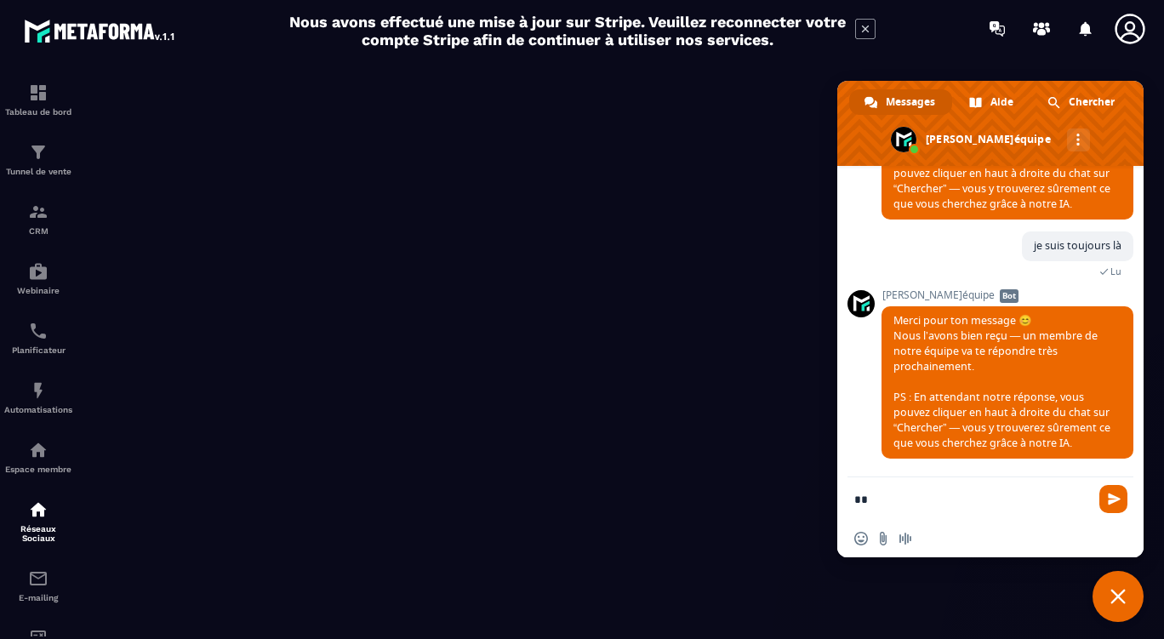
type textarea "*"
click at [1131, 588] on span "Fermer le chat" at bounding box center [1118, 596] width 51 height 51
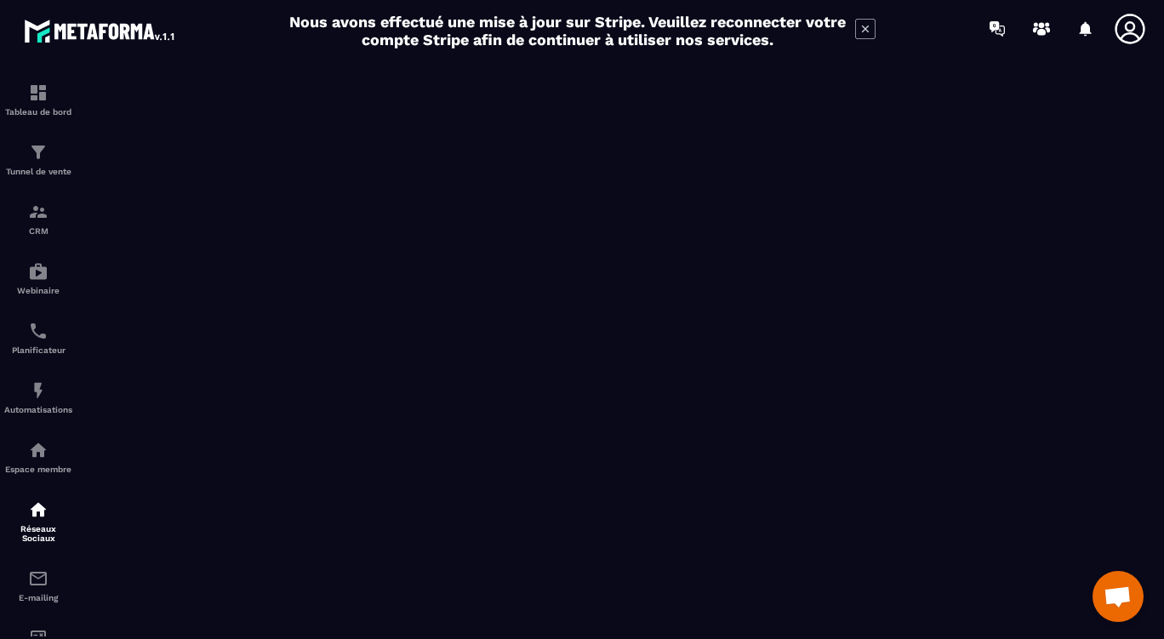
click at [1118, 593] on span "Ouvrir le chat" at bounding box center [1118, 598] width 28 height 24
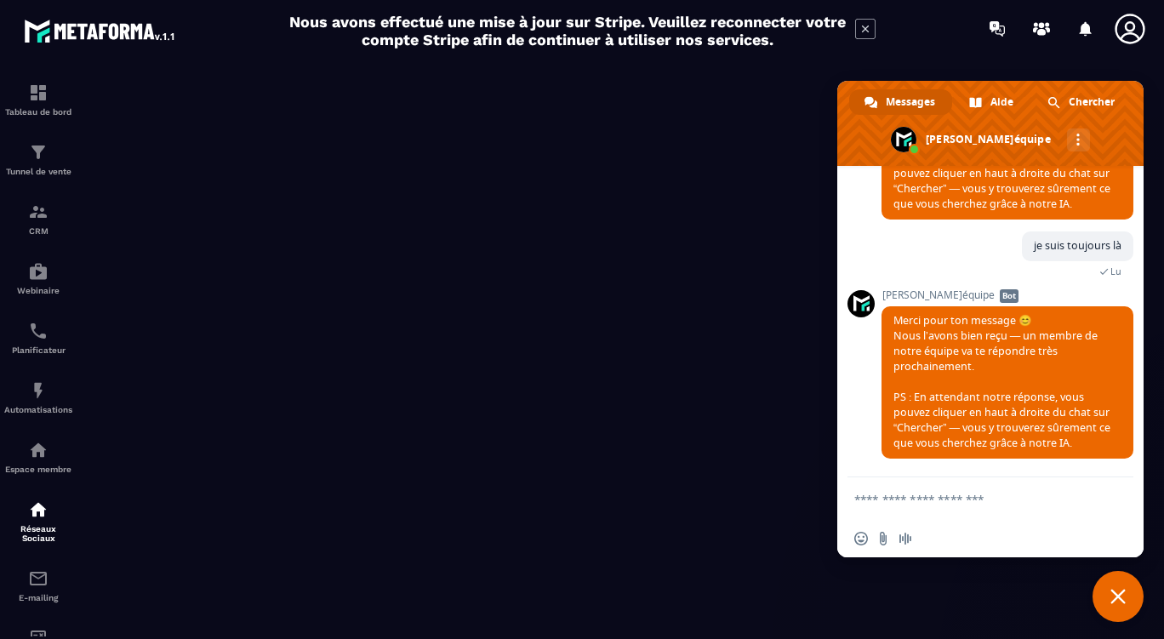
click at [1118, 593] on span "Fermer le chat" at bounding box center [1118, 596] width 15 height 15
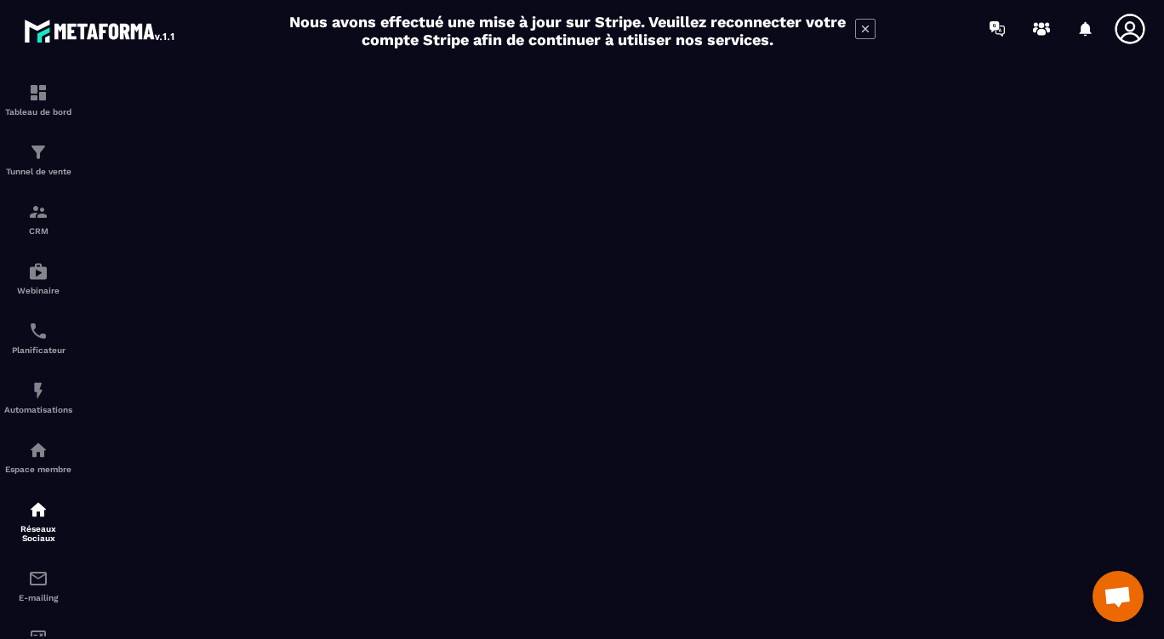
click at [1111, 581] on span "Ouvrir le chat" at bounding box center [1118, 596] width 51 height 51
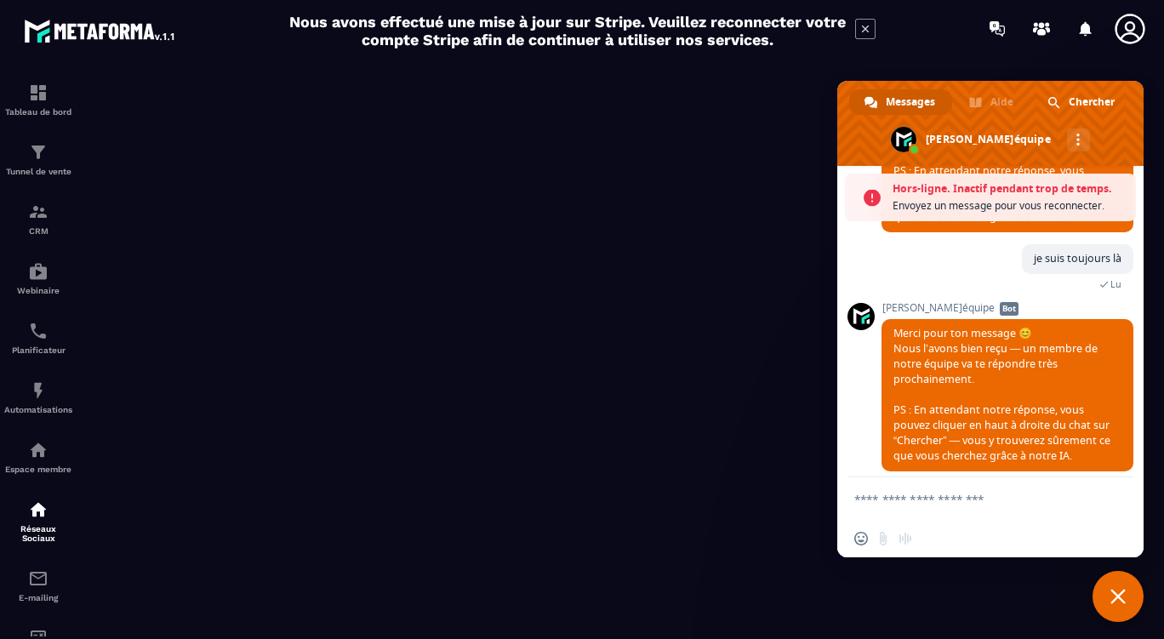
scroll to position [435, 0]
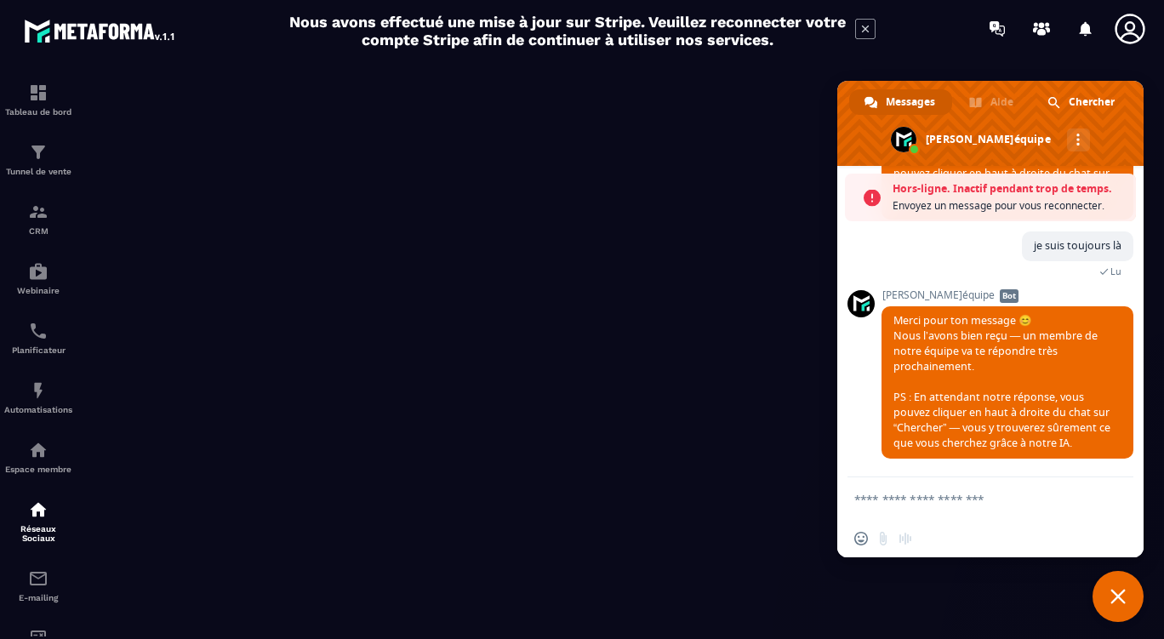
click at [993, 497] on textarea "Entrez votre message..." at bounding box center [974, 499] width 238 height 43
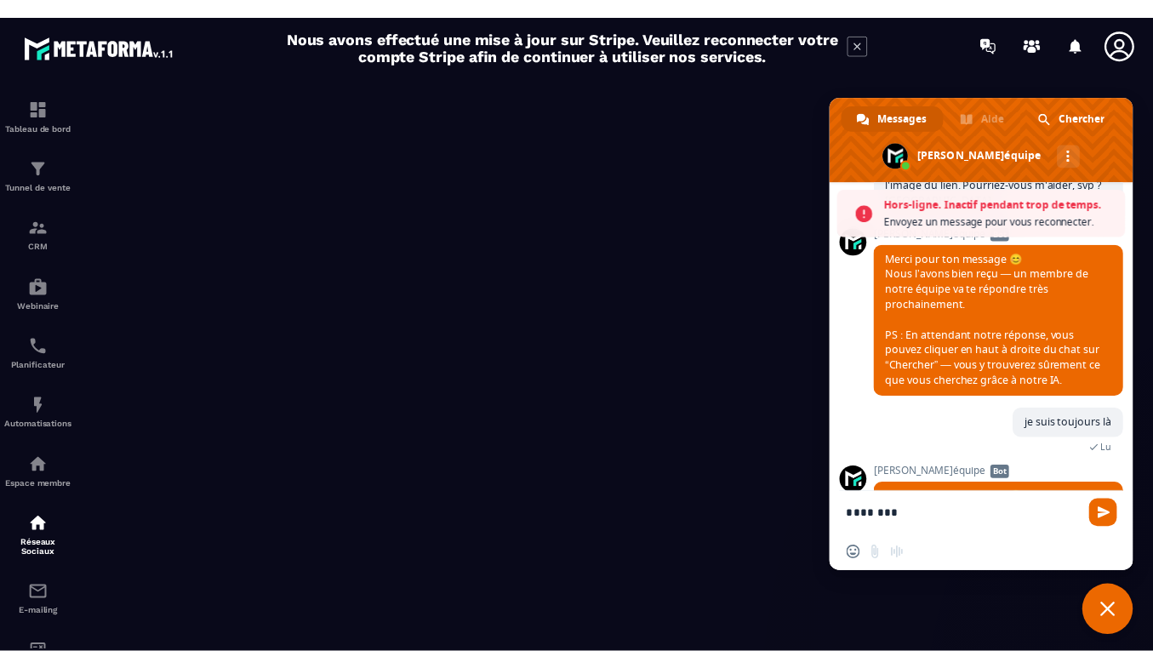
scroll to position [333, 0]
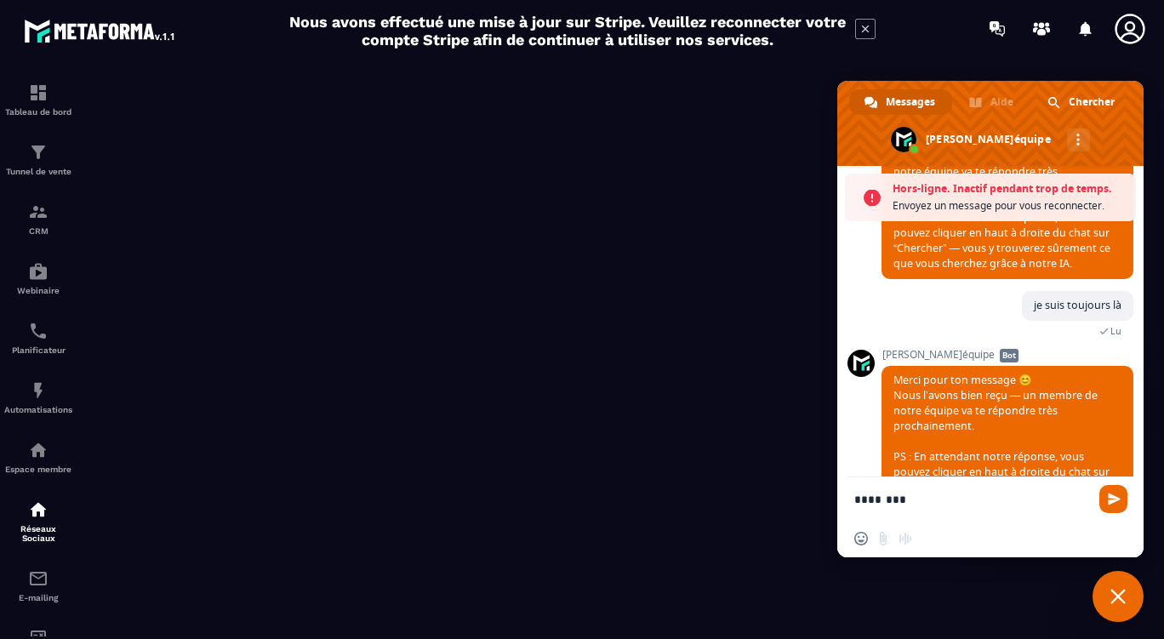
type textarea "********"
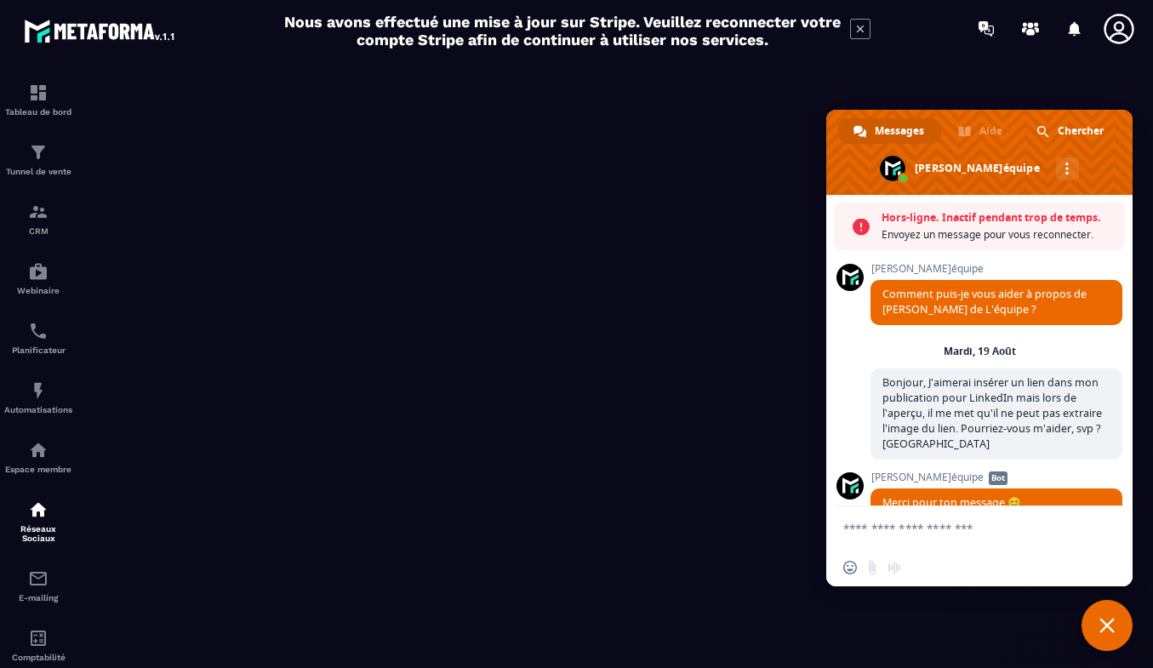
scroll to position [435, 0]
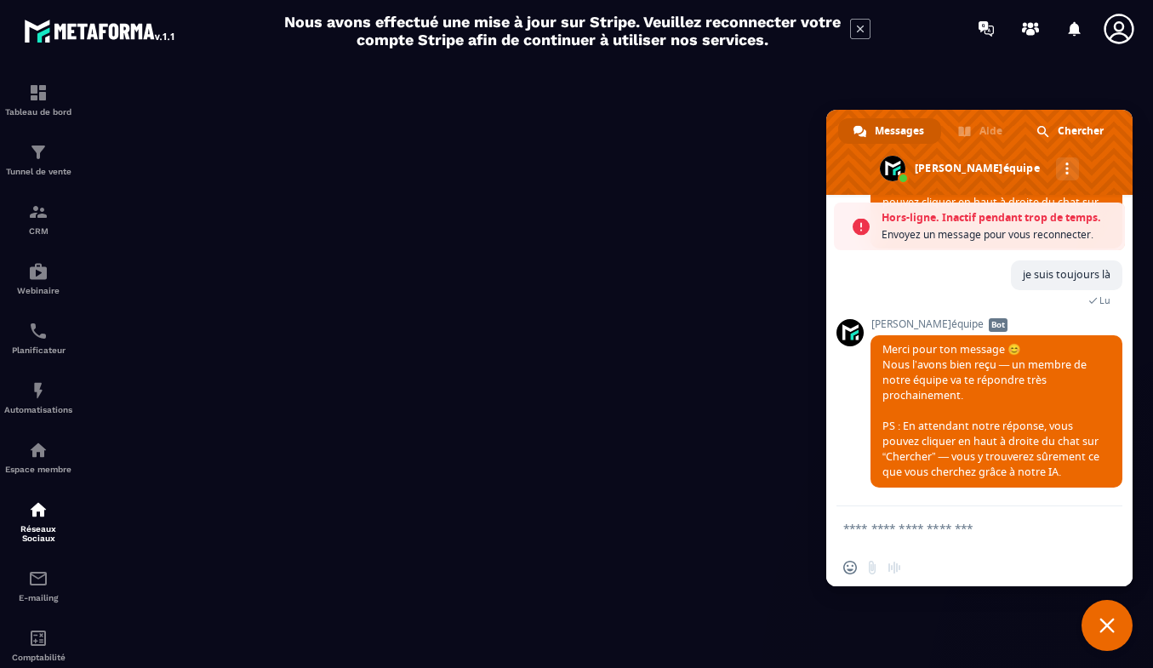
click at [1002, 530] on textarea "Entrez votre message..." at bounding box center [963, 527] width 238 height 43
type textarea "*"
type textarea "**********"
click at [1101, 531] on span "Envoyer" at bounding box center [1103, 528] width 13 height 13
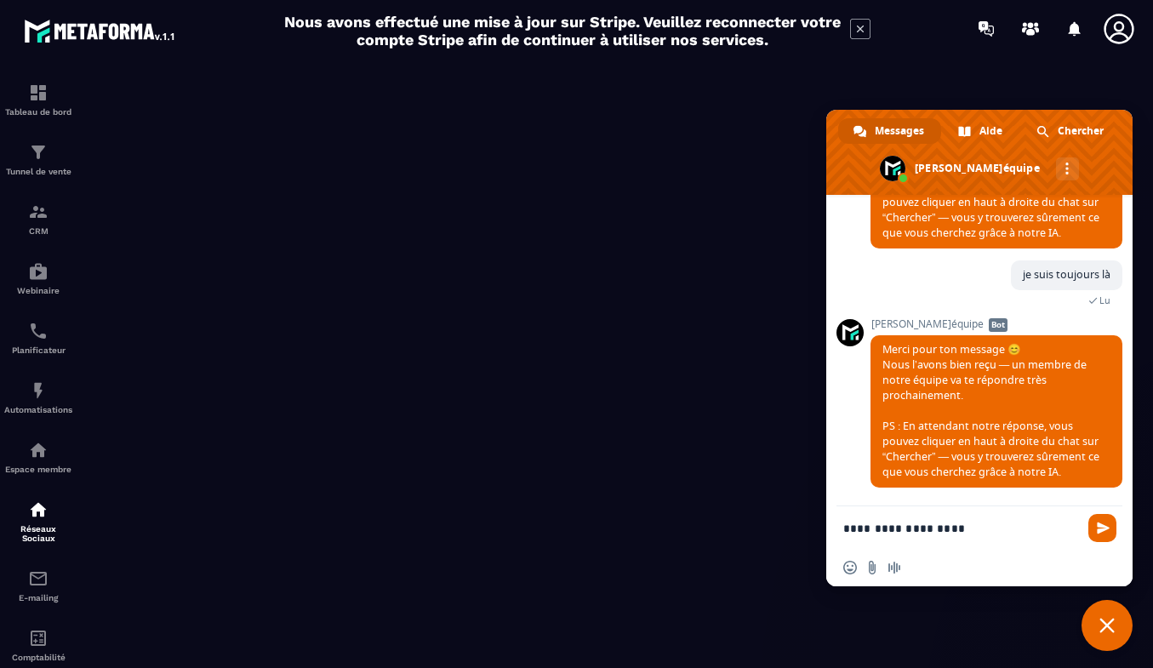
click at [1108, 527] on span "Envoyer" at bounding box center [1103, 528] width 13 height 13
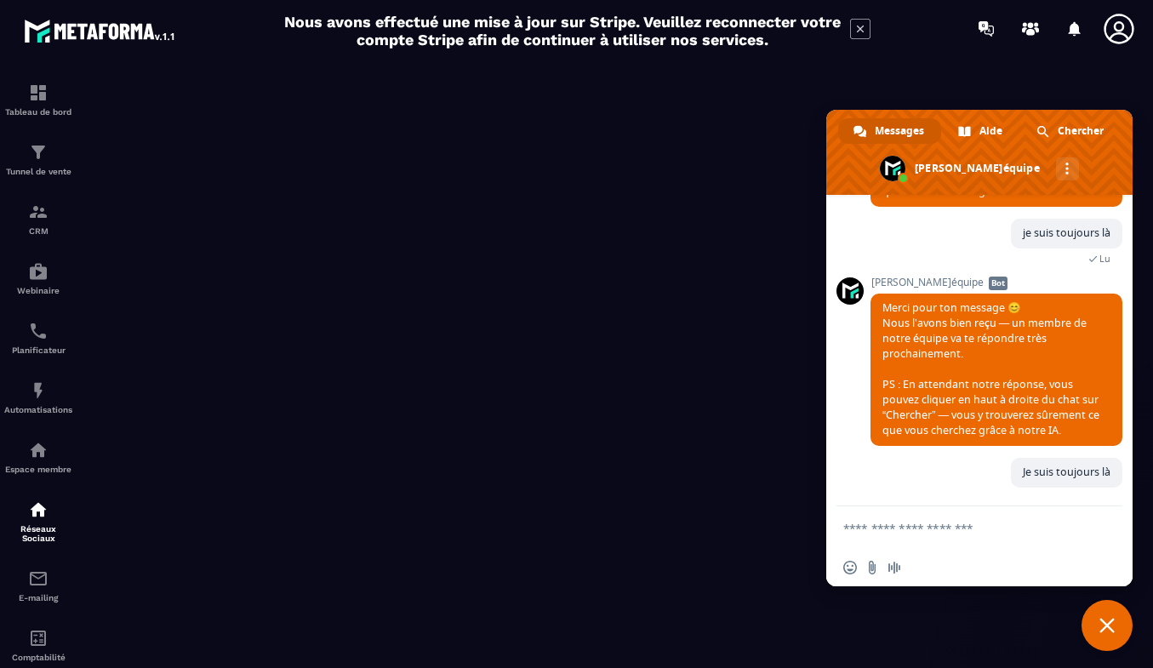
scroll to position [607, 0]
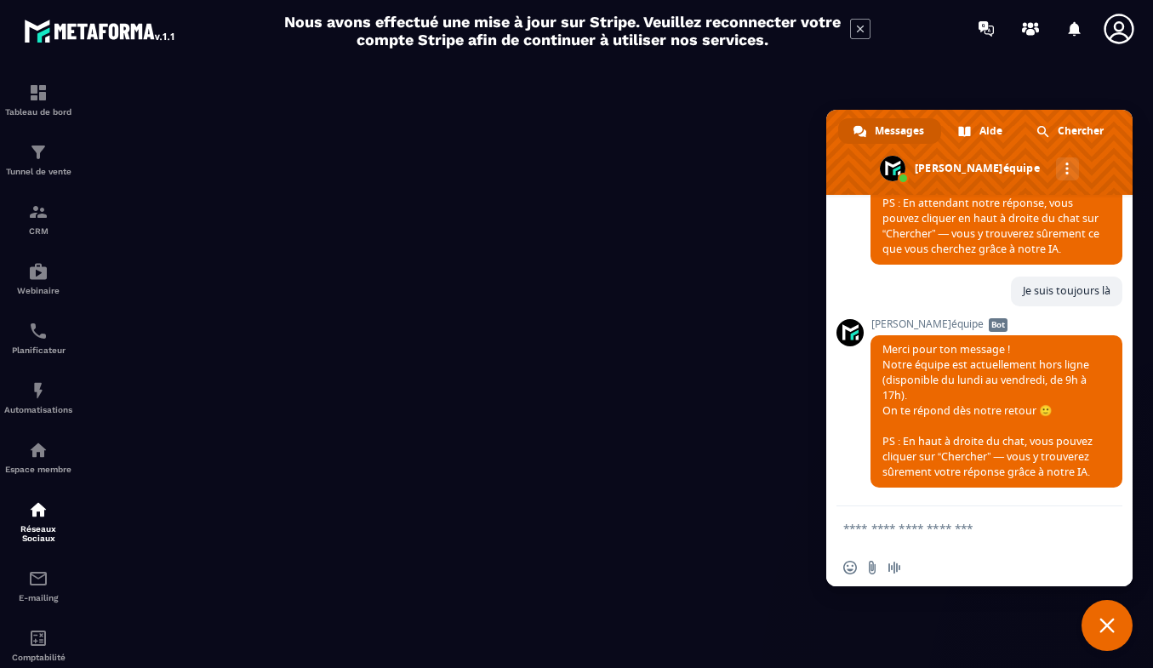
click at [1107, 628] on span "Fermer le chat" at bounding box center [1107, 625] width 15 height 15
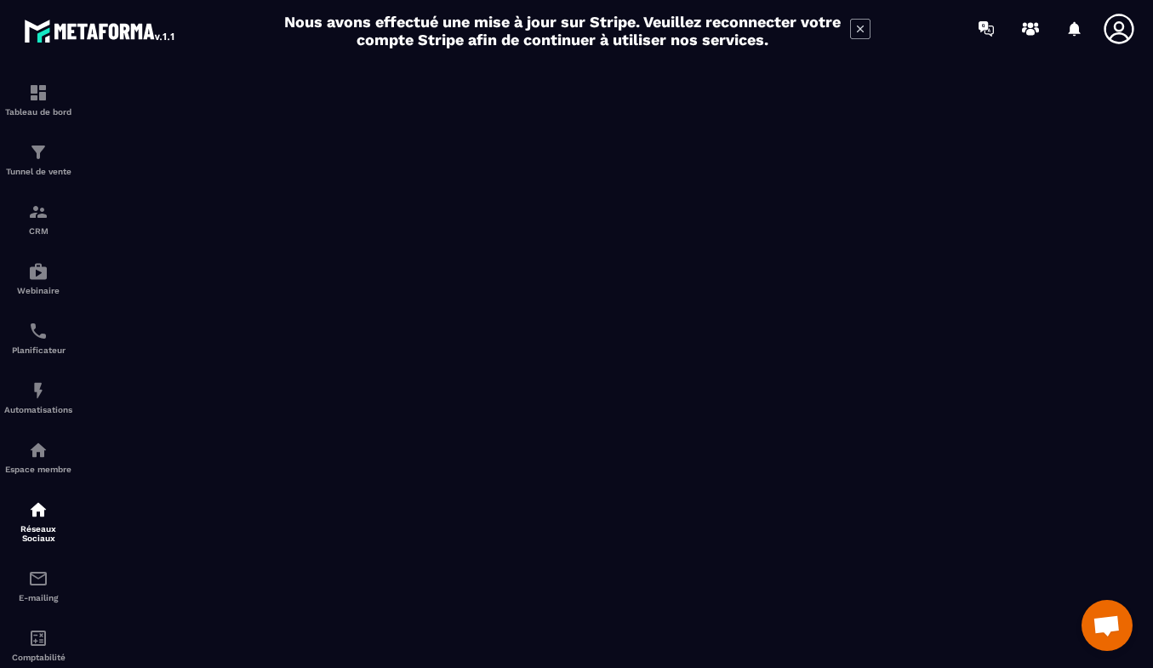
click at [1111, 617] on span "Ouvrir le chat" at bounding box center [1107, 627] width 28 height 24
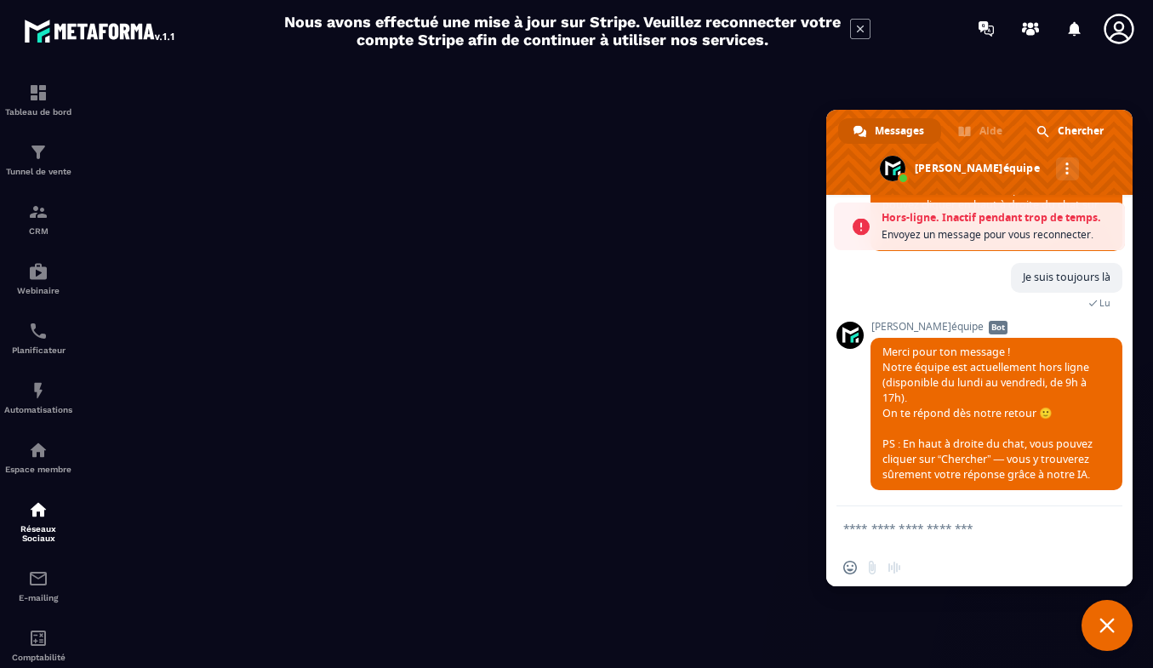
scroll to position [662, 0]
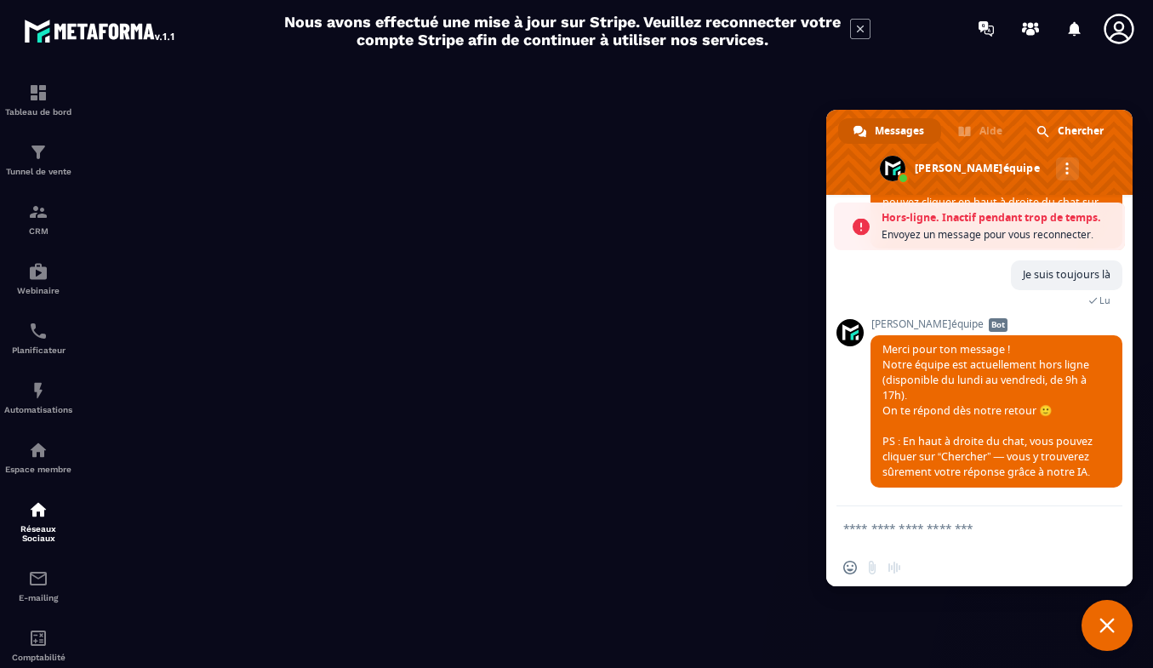
click at [1103, 633] on span "Fermer le chat" at bounding box center [1107, 625] width 51 height 51
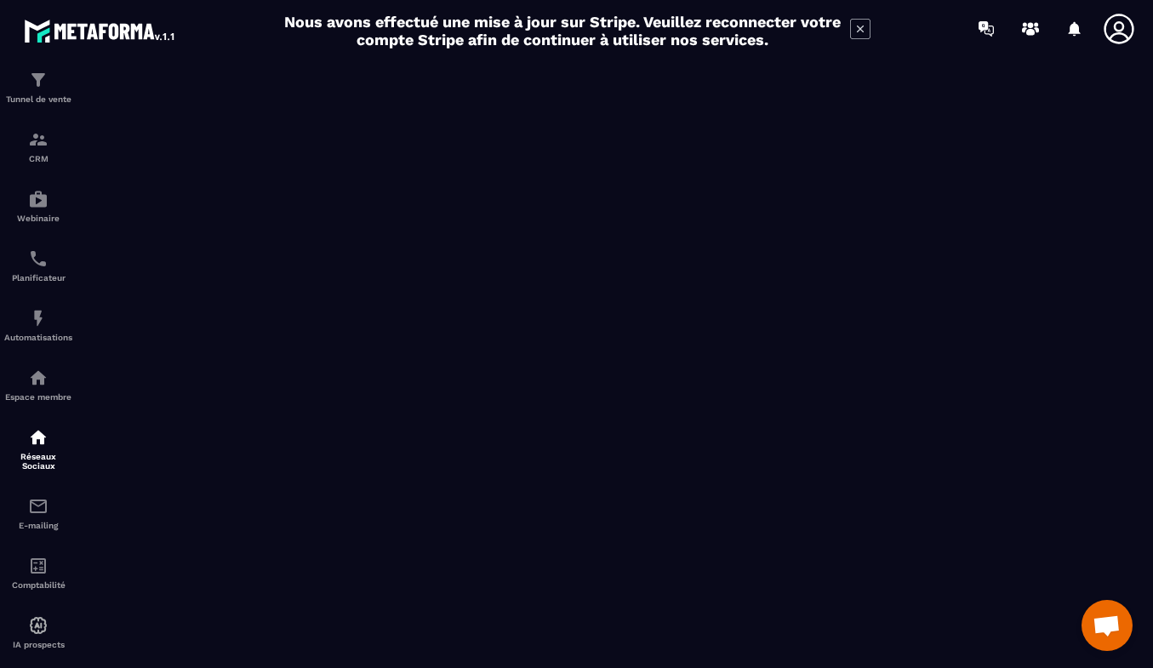
scroll to position [105, 0]
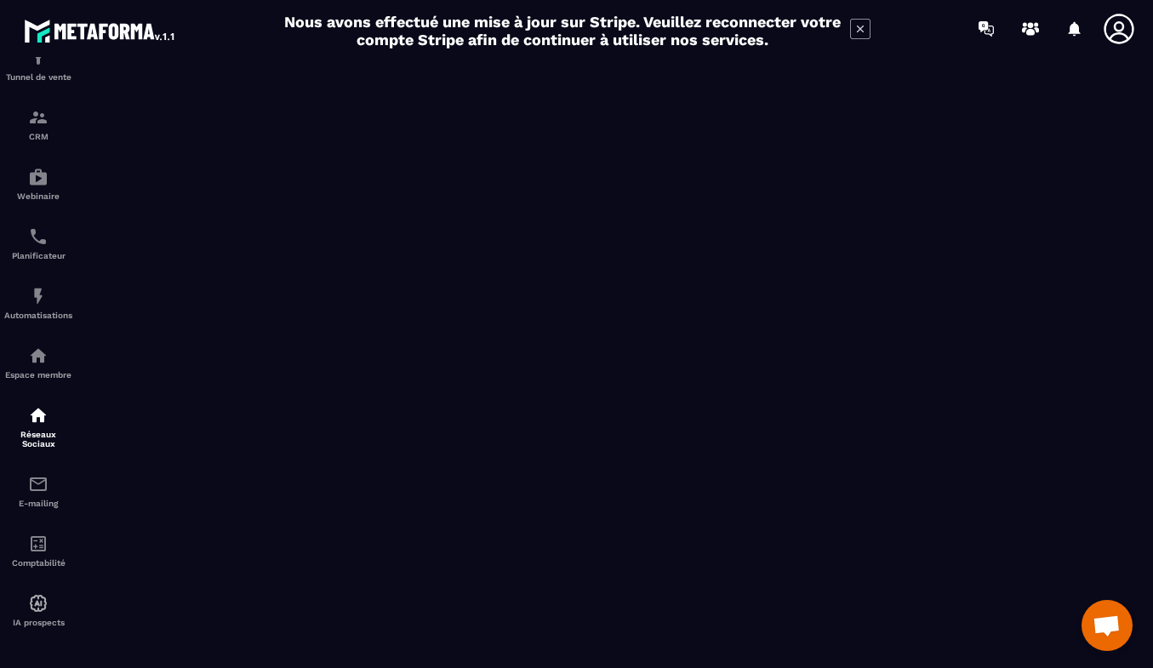
click at [51, 499] on p "E-mailing" at bounding box center [38, 503] width 68 height 9
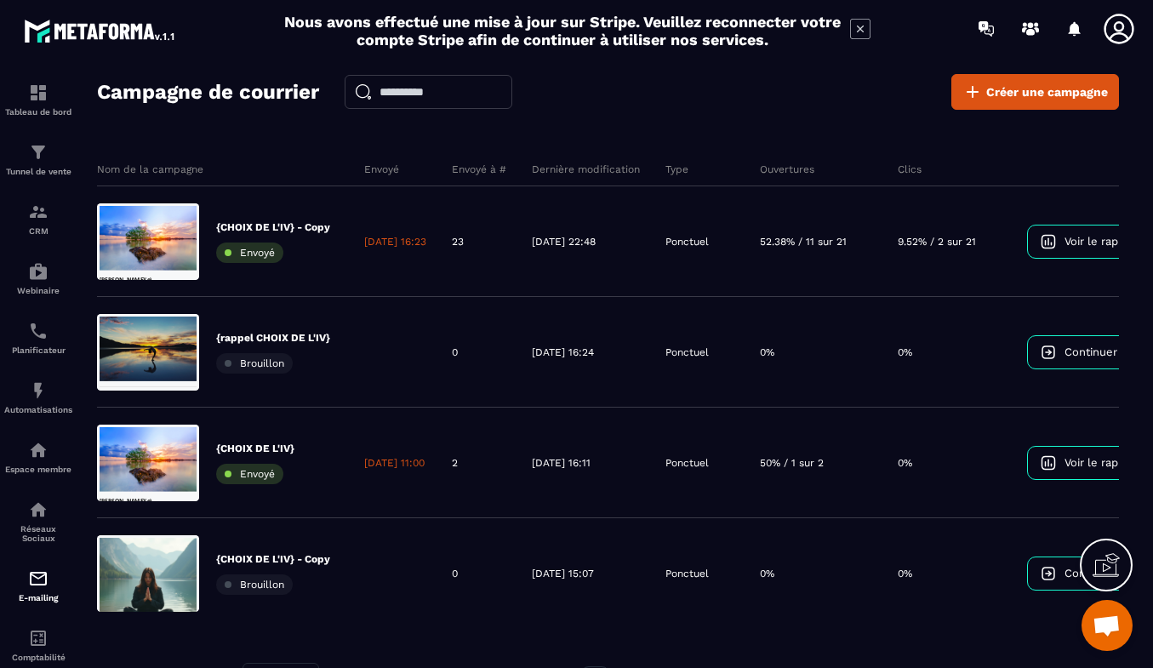
click at [1099, 235] on span "Voir le rapport" at bounding box center [1103, 241] width 76 height 13
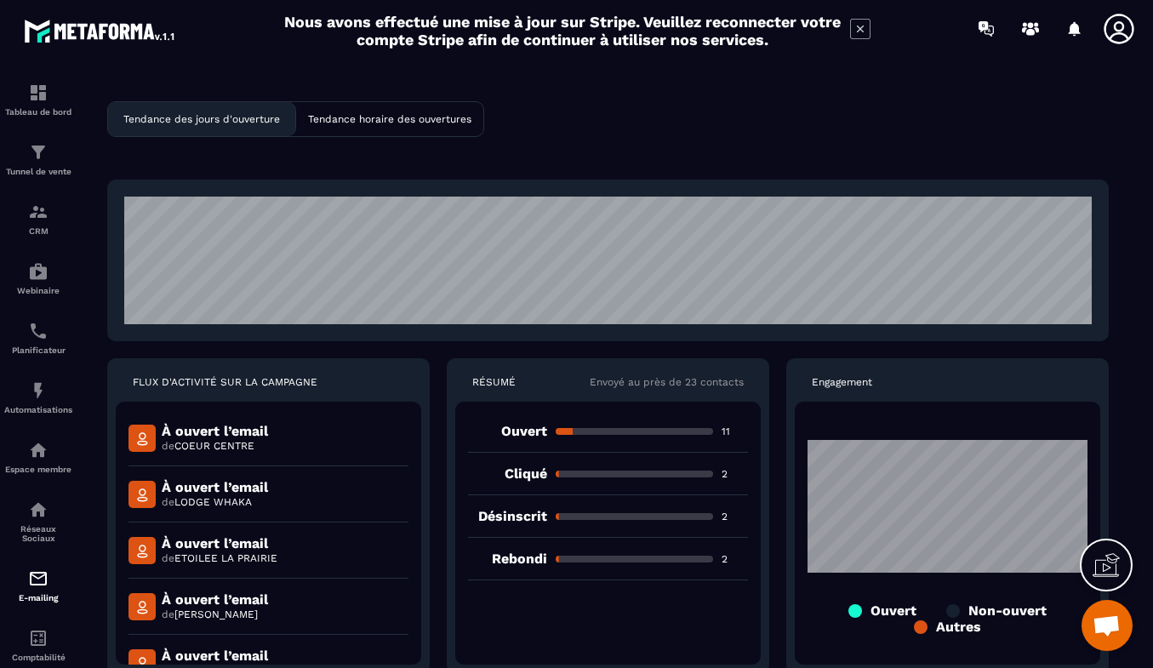
click at [363, 117] on p "Tendance horaire des ouvertures" at bounding box center [389, 119] width 163 height 12
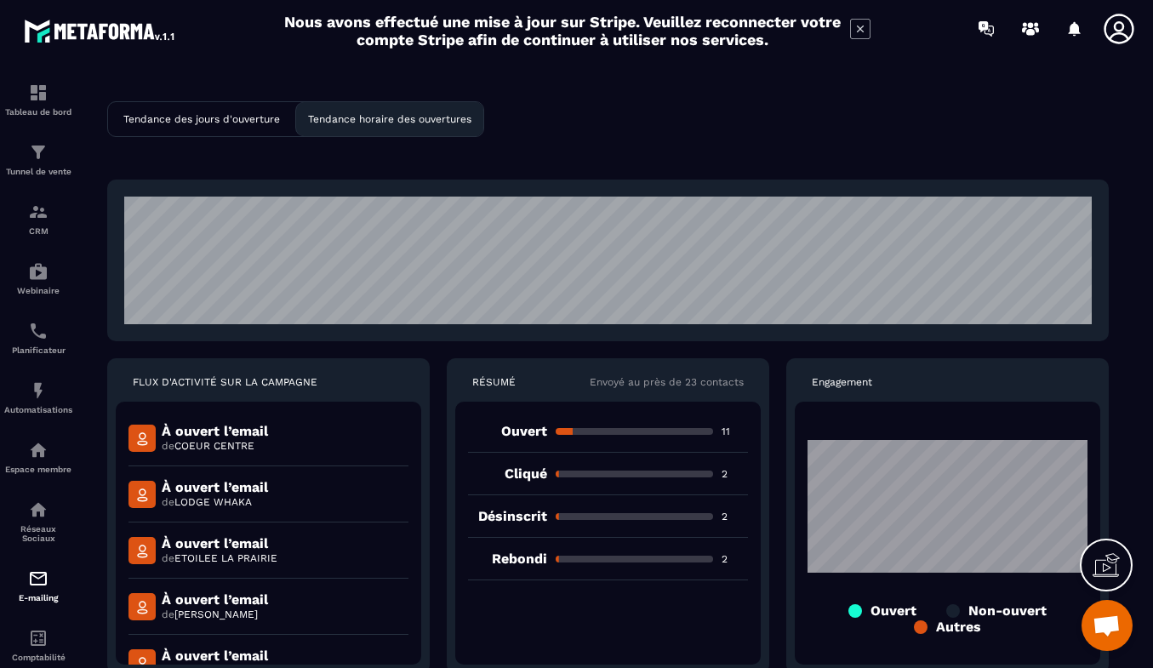
click at [231, 123] on p "Tendance des jours d'ouverture" at bounding box center [201, 119] width 157 height 12
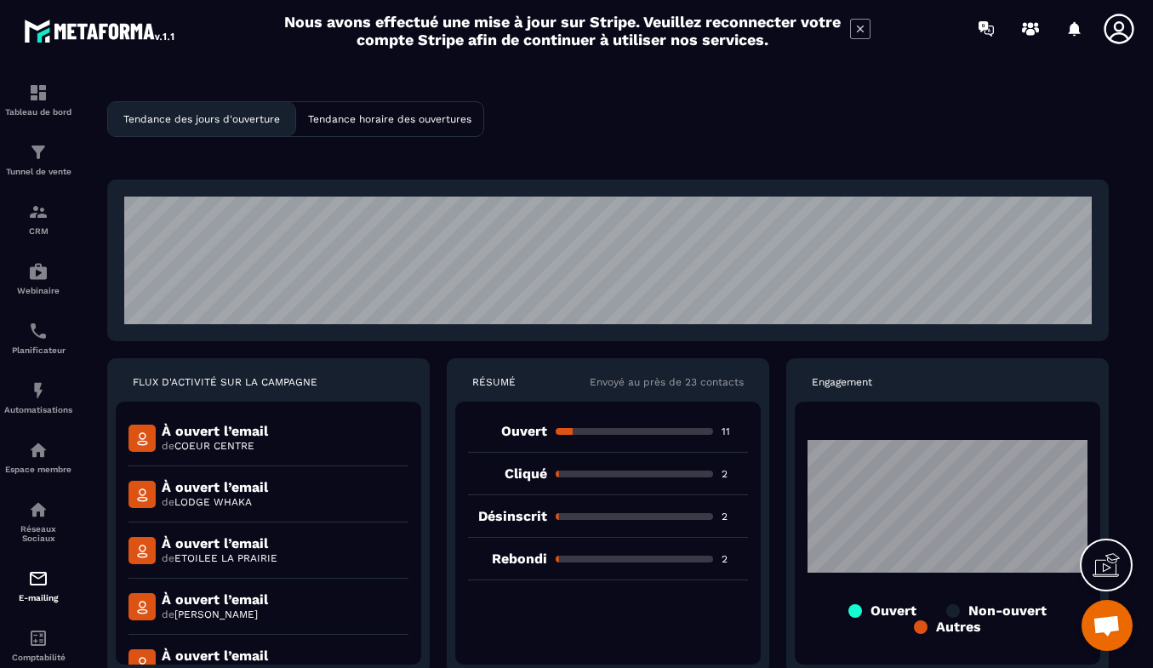
click at [863, 28] on icon at bounding box center [860, 29] width 20 height 20
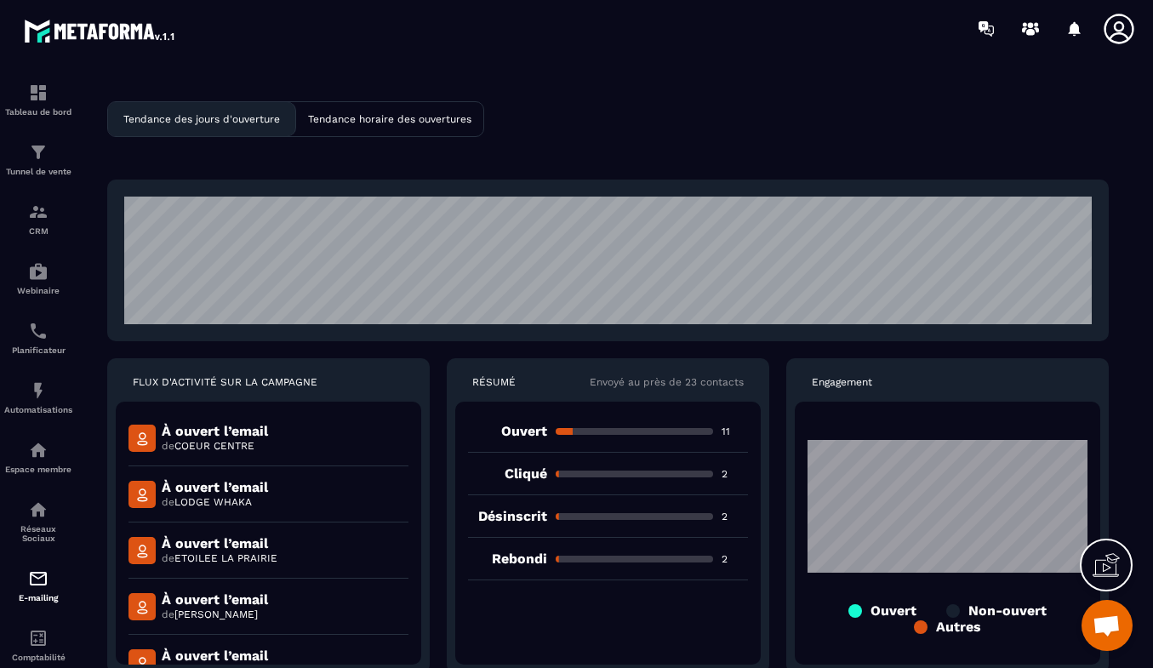
click at [0, 0] on img at bounding box center [0, 0] width 0 height 0
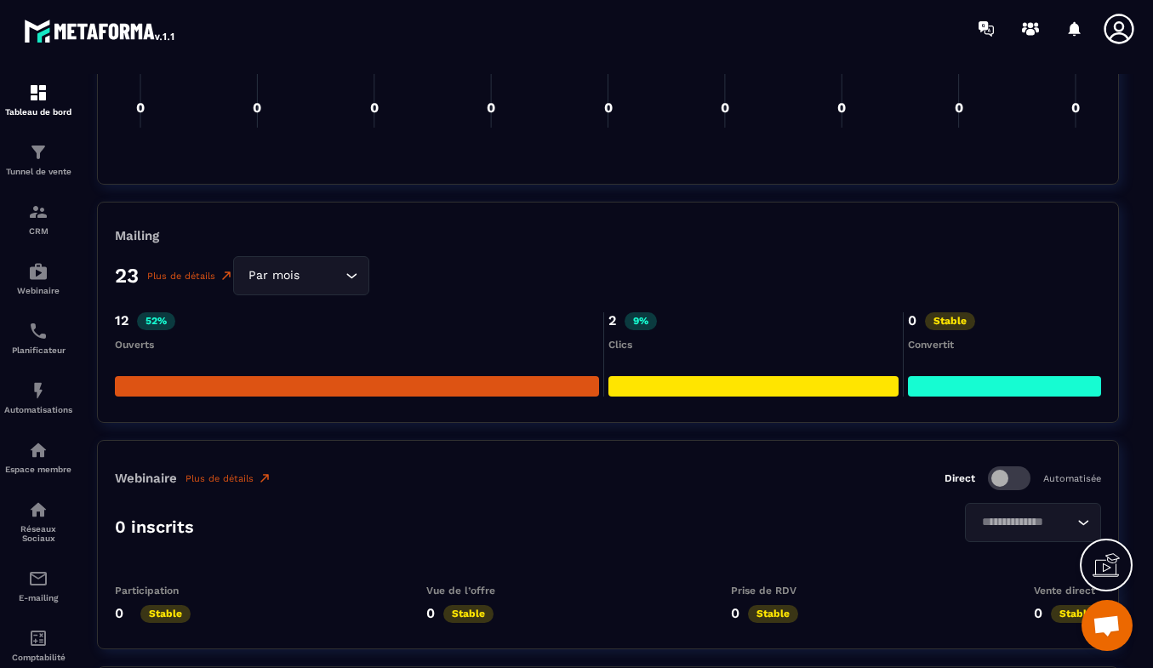
scroll to position [2809, 0]
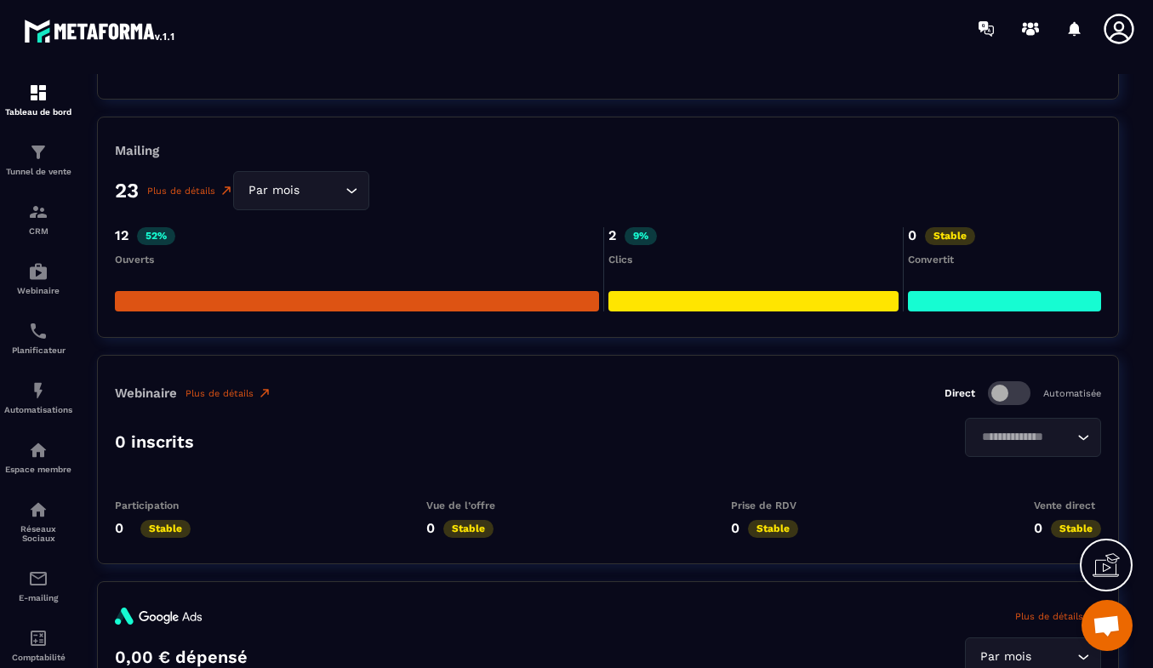
click at [306, 304] on div at bounding box center [357, 301] width 484 height 20
click at [180, 196] on link "Plus de détails" at bounding box center [190, 191] width 86 height 14
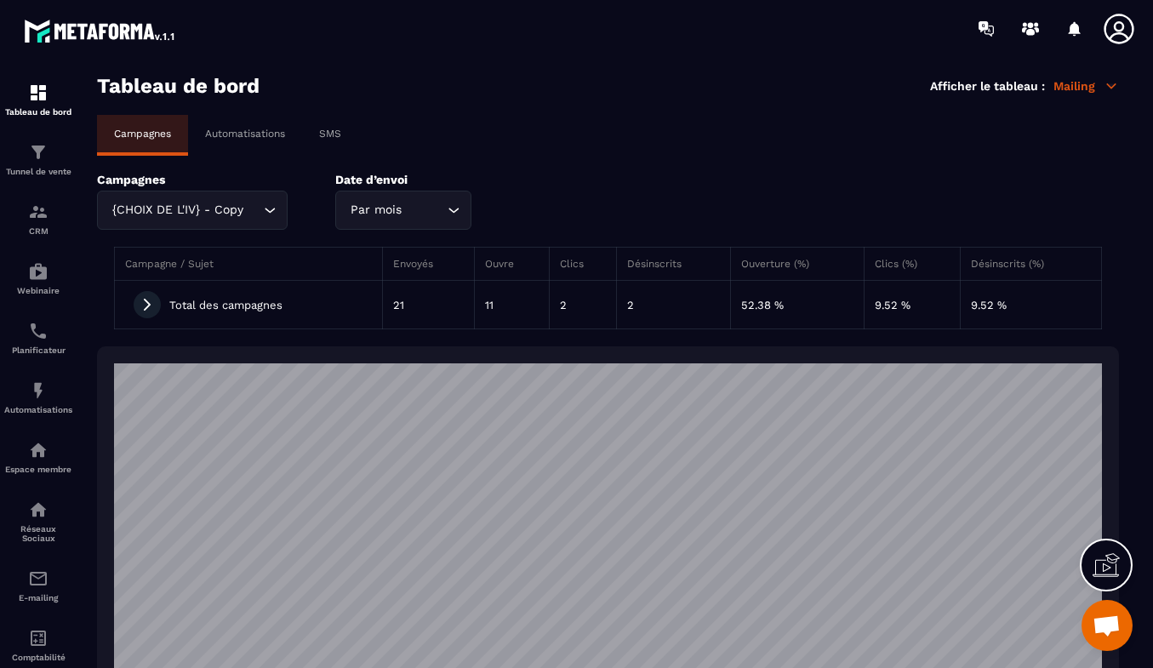
click at [626, 307] on td "2" at bounding box center [673, 305] width 113 height 49
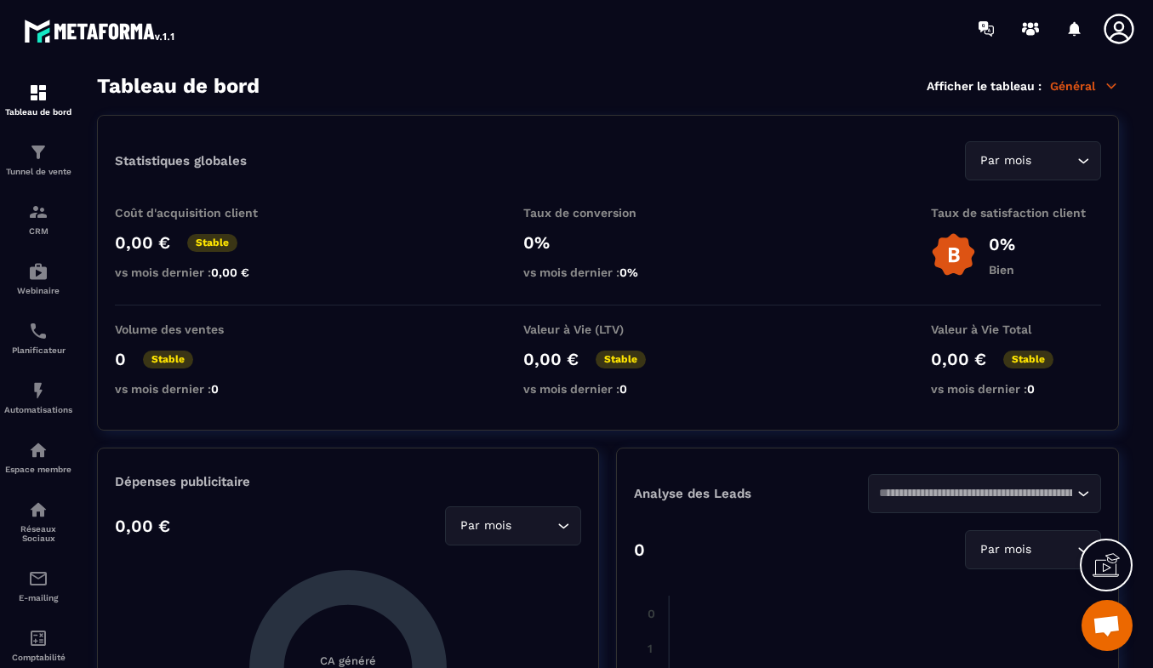
click at [1147, 305] on section "Tableau de bord Tunnel de vente CRM Webinaire Planificateur Automatisations Esp…" at bounding box center [576, 371] width 1153 height 629
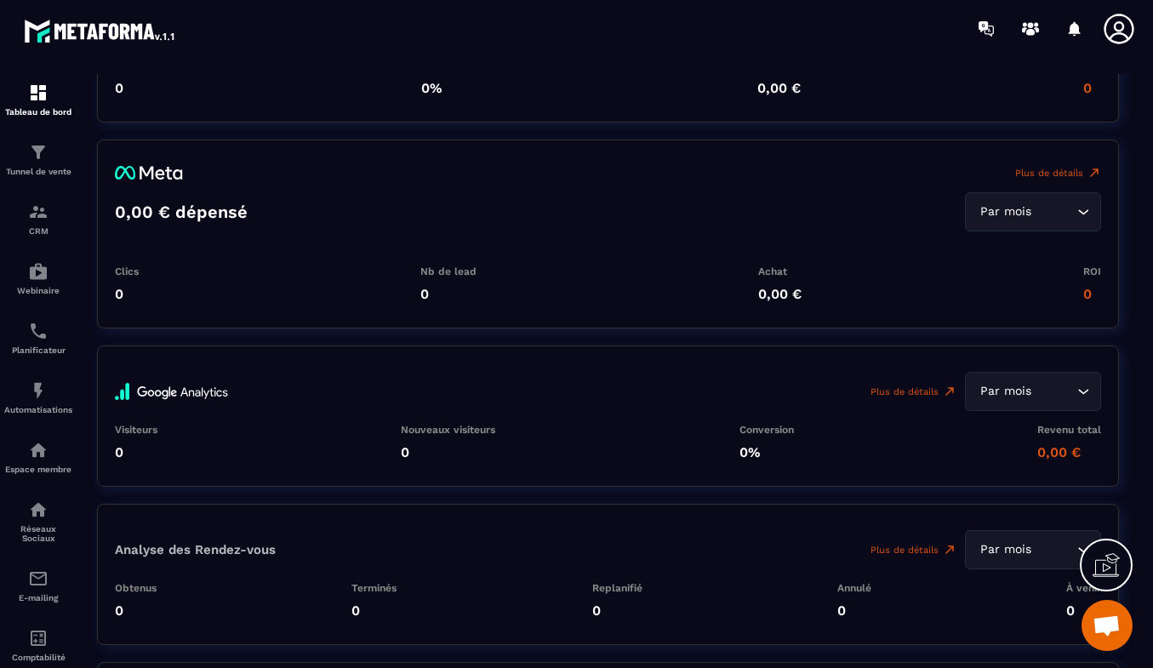
scroll to position [3867, 0]
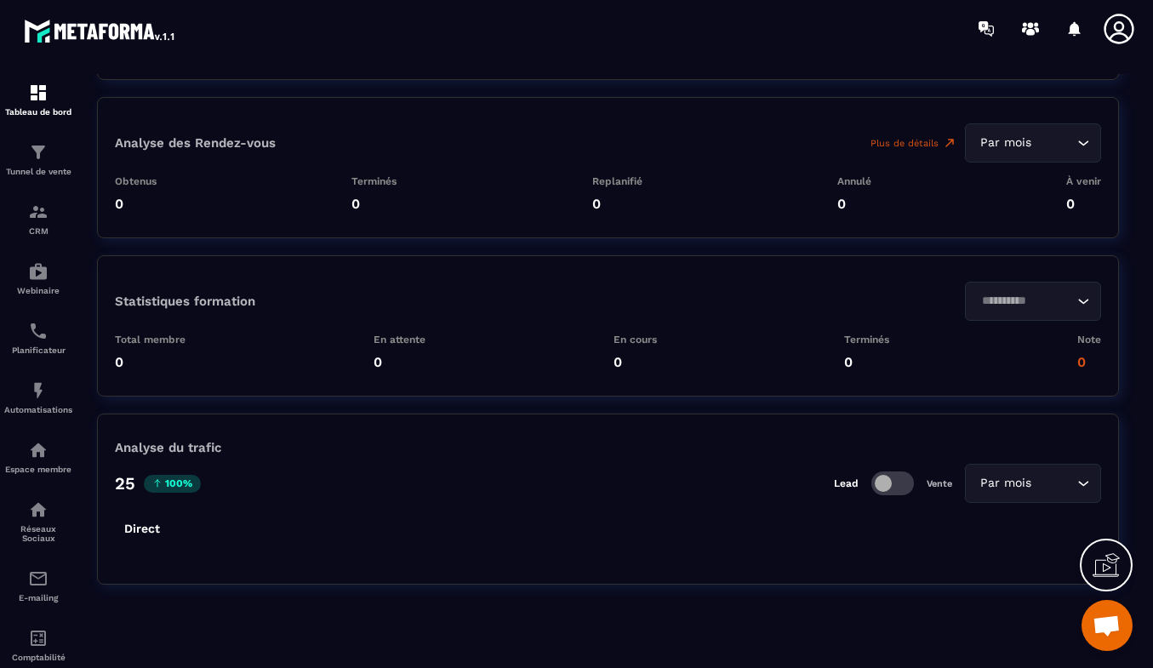
click at [0, 0] on img at bounding box center [0, 0] width 0 height 0
